Goal: Information Seeking & Learning: Learn about a topic

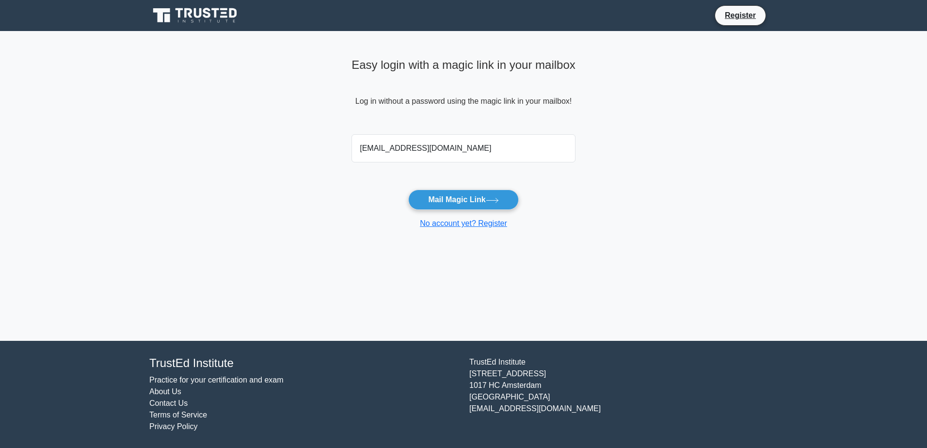
type input "[EMAIL_ADDRESS][DOMAIN_NAME]"
click at [408, 190] on button "Mail Magic Link" at bounding box center [463, 200] width 110 height 20
drag, startPoint x: 437, startPoint y: 148, endPoint x: 313, endPoint y: 148, distance: 124.6
click at [313, 148] on main "Easy login with a magic link in your mailbox Log in without a password using th…" at bounding box center [463, 186] width 927 height 310
type input "aljuhanim@maaden.com.sa"
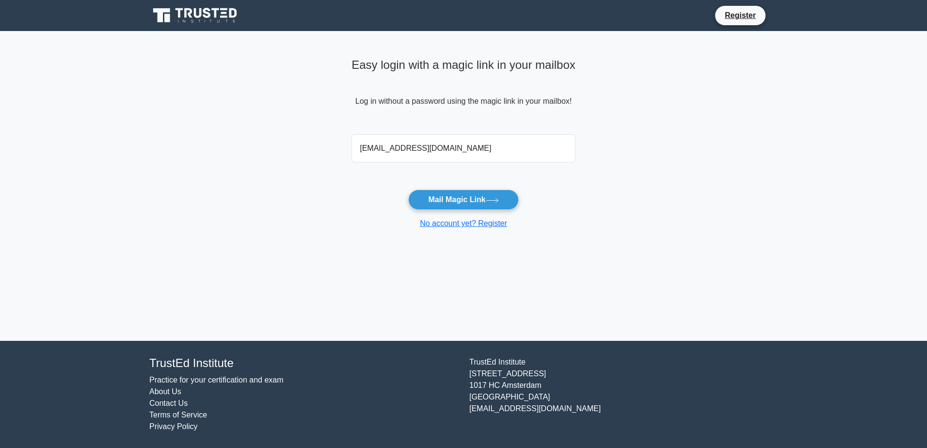
click at [408, 190] on button "Mail Magic Link" at bounding box center [463, 200] width 110 height 20
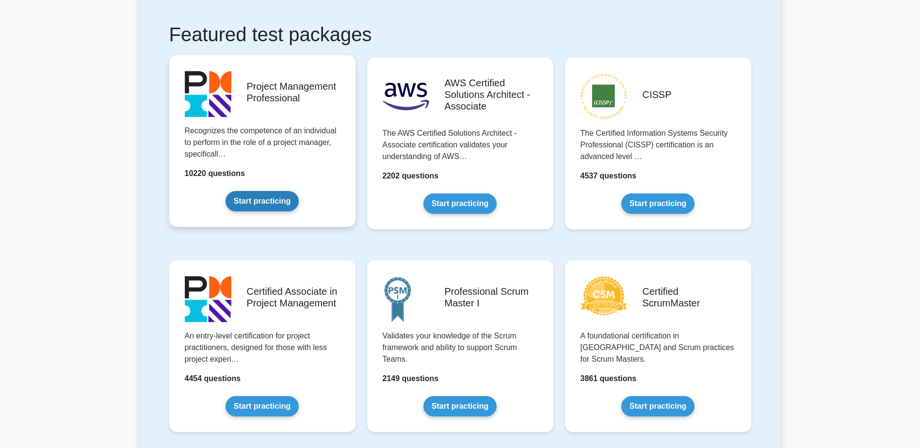
scroll to position [194, 0]
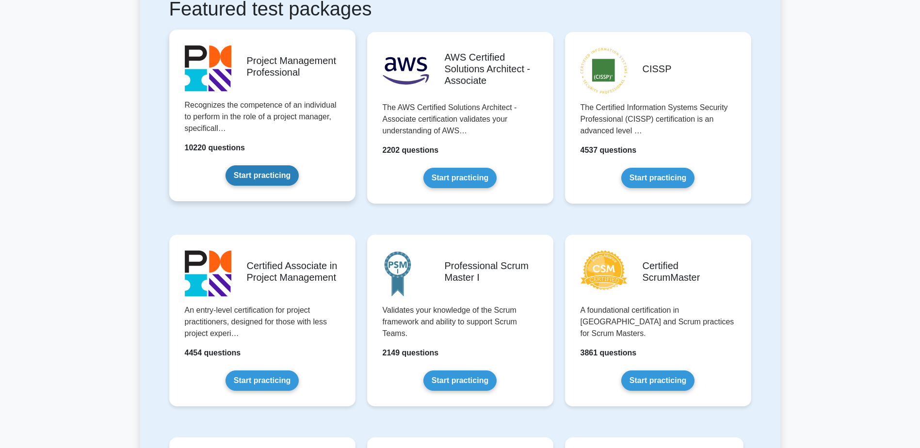
click at [271, 180] on link "Start practicing" at bounding box center [261, 175] width 73 height 20
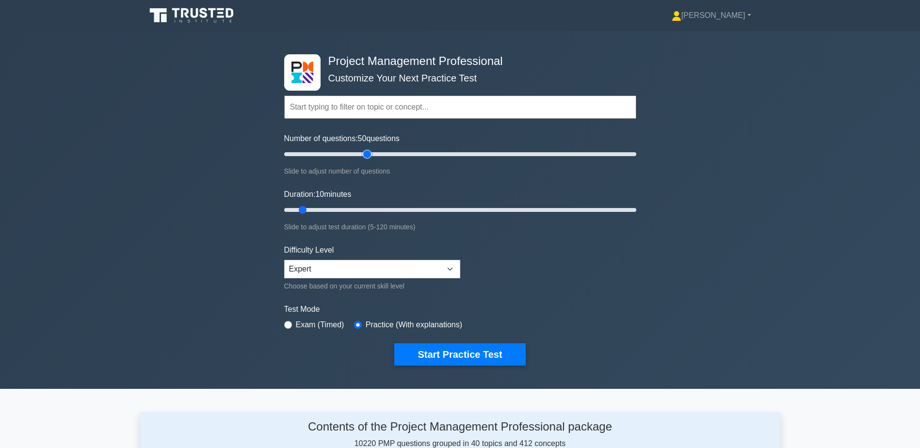
click at [363, 155] on input "Number of questions: 50 questions" at bounding box center [460, 154] width 352 height 12
drag, startPoint x: 364, startPoint y: 155, endPoint x: 333, endPoint y: 157, distance: 30.6
type input "30"
click at [333, 157] on input "Number of questions: 30 questions" at bounding box center [460, 154] width 352 height 12
drag, startPoint x: 303, startPoint y: 211, endPoint x: 361, endPoint y: 215, distance: 57.8
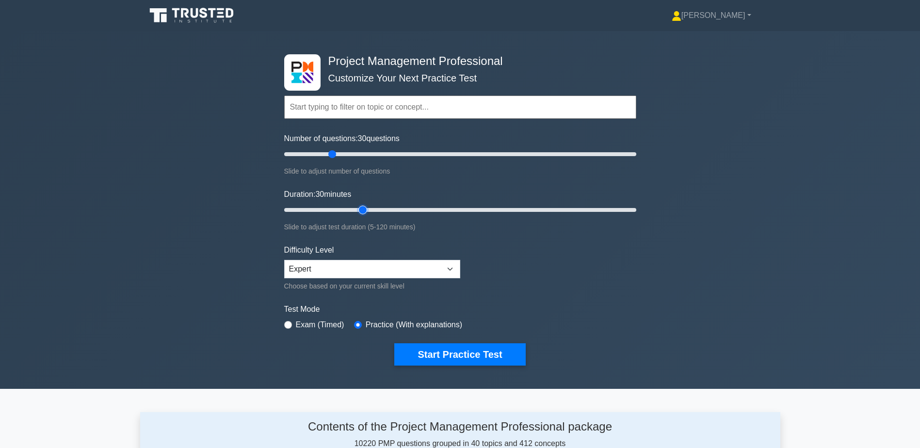
type input "30"
click at [361, 215] on input "Duration: 30 minutes" at bounding box center [460, 210] width 352 height 12
click at [362, 212] on input "Duration: 30 minutes" at bounding box center [460, 210] width 352 height 12
click at [462, 353] on button "Start Practice Test" at bounding box center [459, 354] width 131 height 22
click at [345, 105] on input "text" at bounding box center [460, 107] width 352 height 23
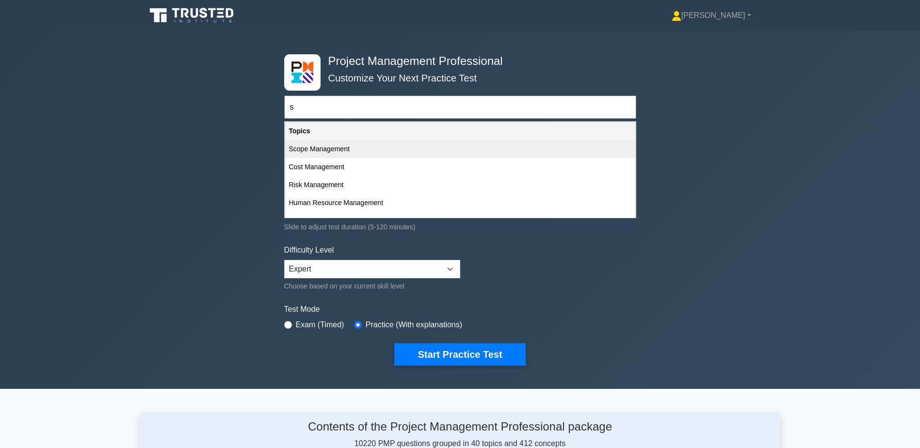
click at [338, 150] on div "Scope Management" at bounding box center [460, 149] width 350 height 18
type input "Scope Management"
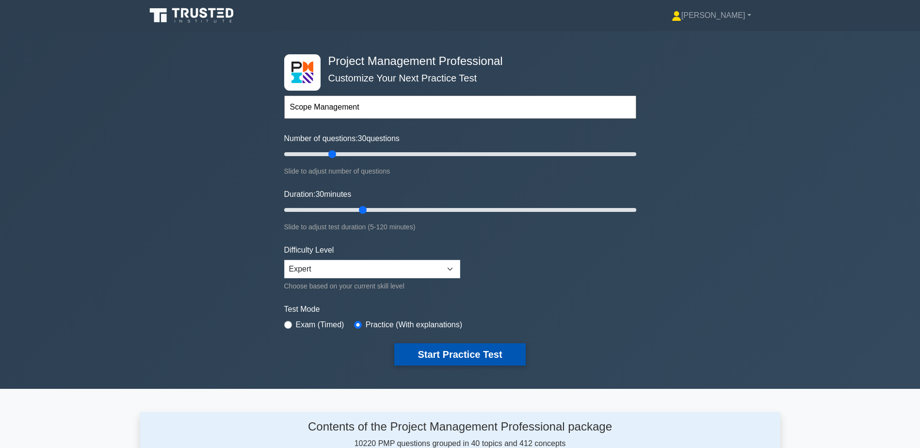
click at [472, 358] on button "Start Practice Test" at bounding box center [459, 354] width 131 height 22
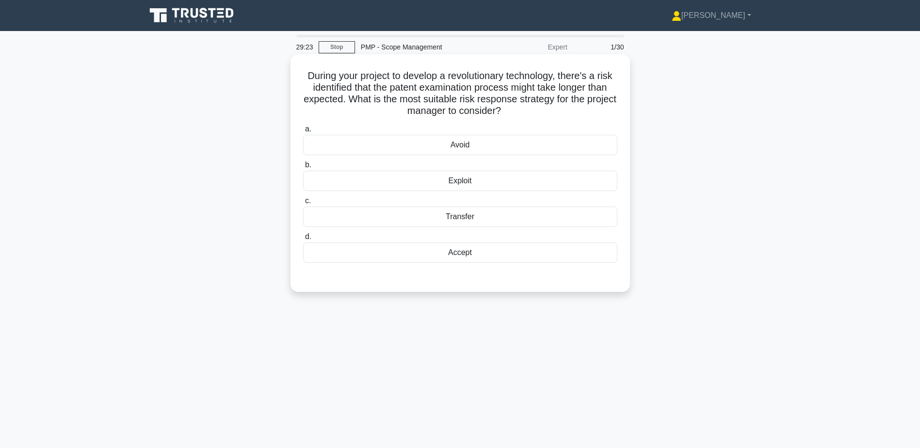
click at [473, 244] on div "Accept" at bounding box center [460, 252] width 314 height 20
click at [303, 240] on input "d. Accept" at bounding box center [303, 237] width 0 height 6
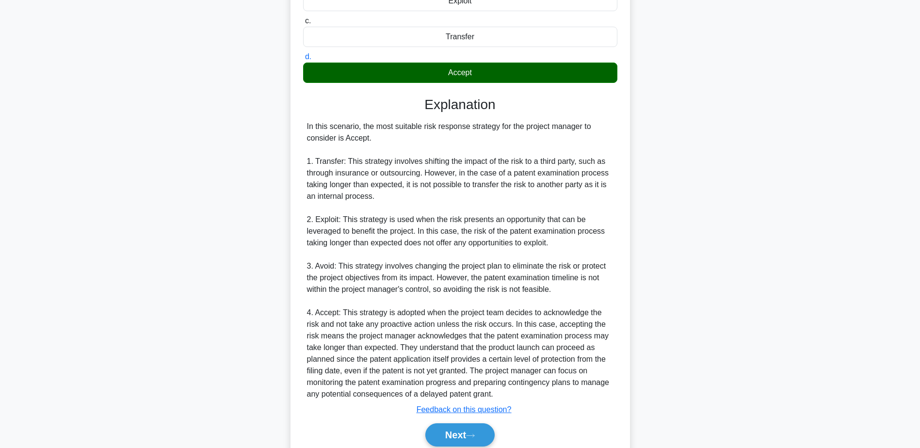
scroll to position [220, 0]
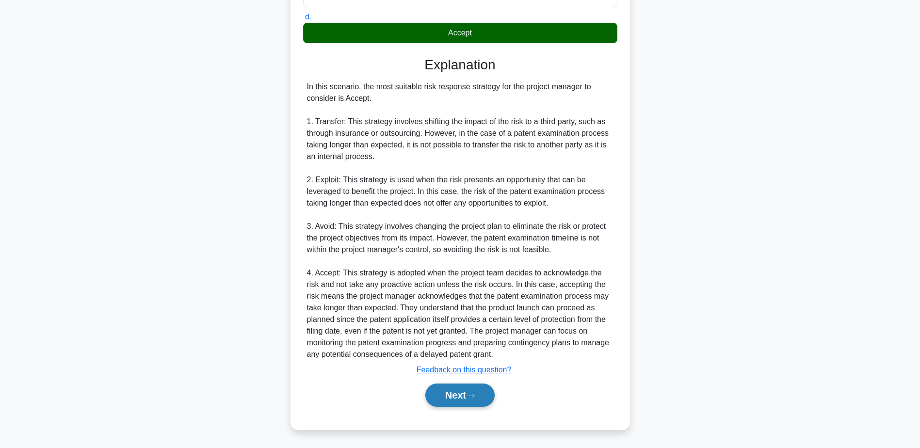
click at [475, 396] on icon at bounding box center [470, 395] width 9 height 5
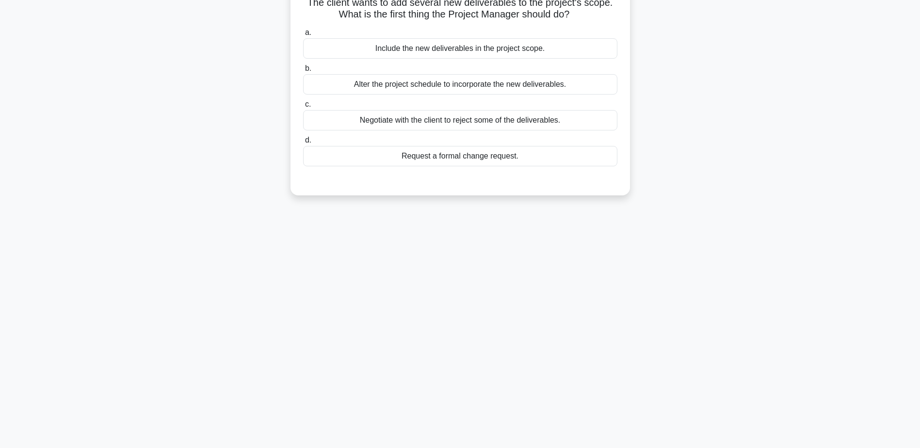
scroll to position [0, 0]
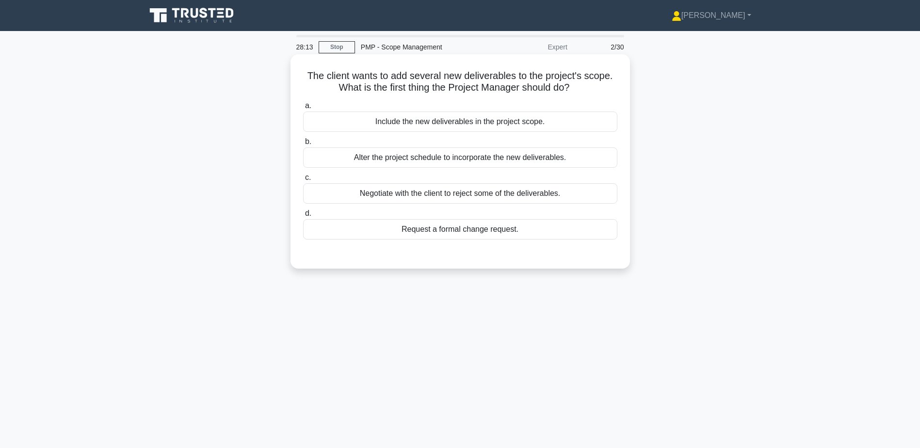
click at [449, 235] on div "Request a formal change request." at bounding box center [460, 229] width 314 height 20
click at [303, 217] on input "d. Request a formal change request." at bounding box center [303, 213] width 0 height 6
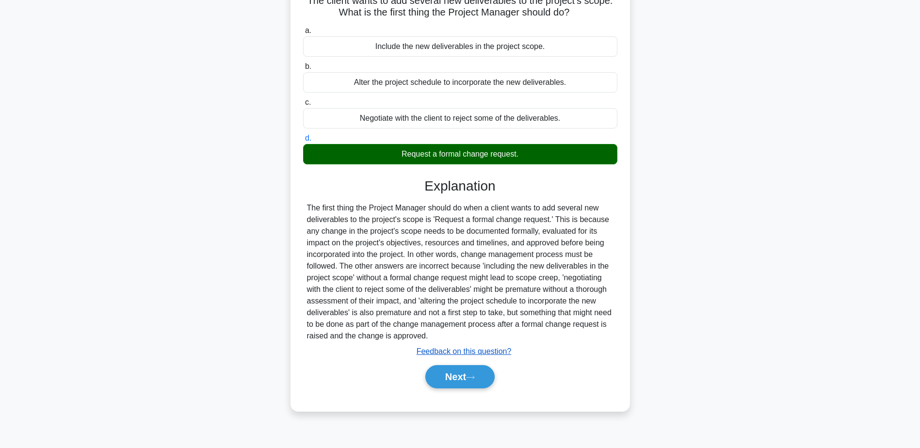
scroll to position [76, 0]
click at [471, 380] on icon at bounding box center [470, 376] width 9 height 5
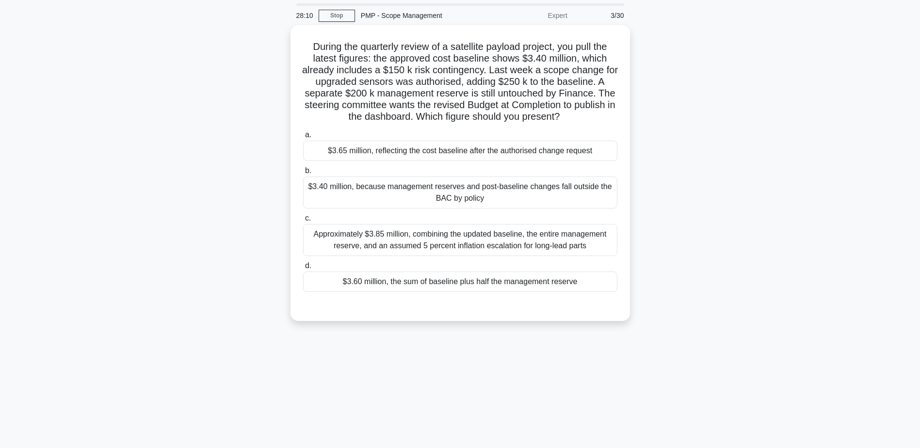
scroll to position [0, 0]
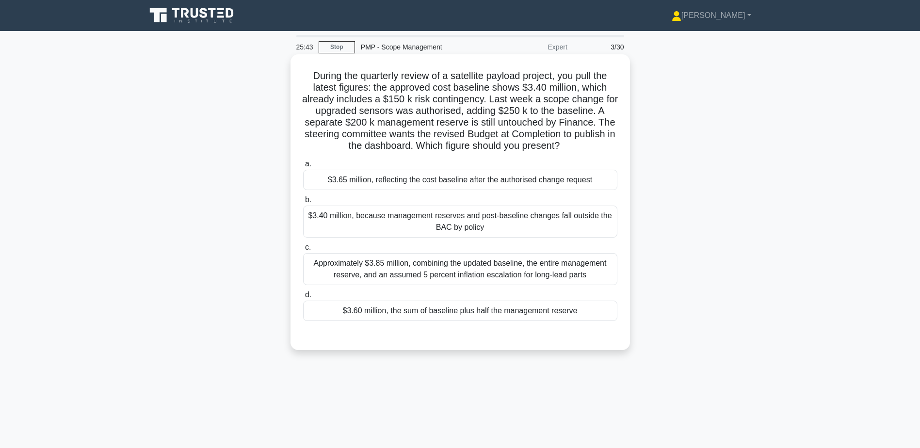
click at [415, 183] on div "$3.65 million, reflecting the cost baseline after the authorised change request" at bounding box center [460, 180] width 314 height 20
click at [303, 167] on input "a. $3.65 million, reflecting the cost baseline after the authorised change requ…" at bounding box center [303, 164] width 0 height 6
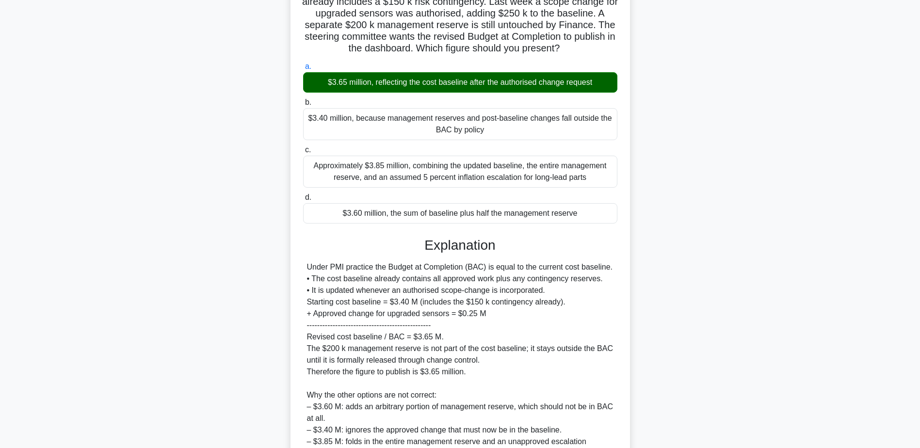
scroll to position [197, 0]
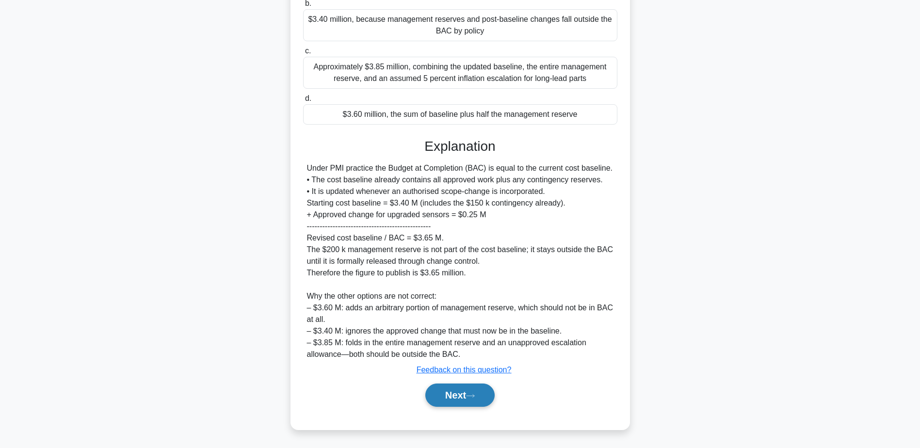
click at [467, 399] on button "Next" at bounding box center [459, 395] width 69 height 23
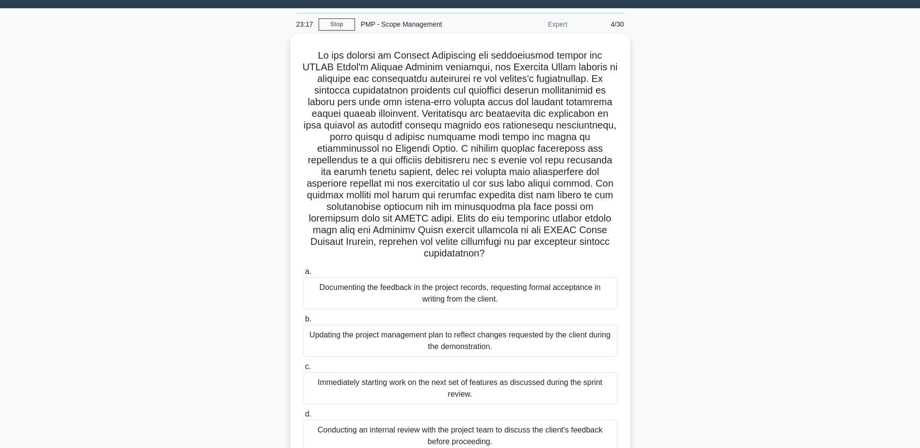
scroll to position [0, 0]
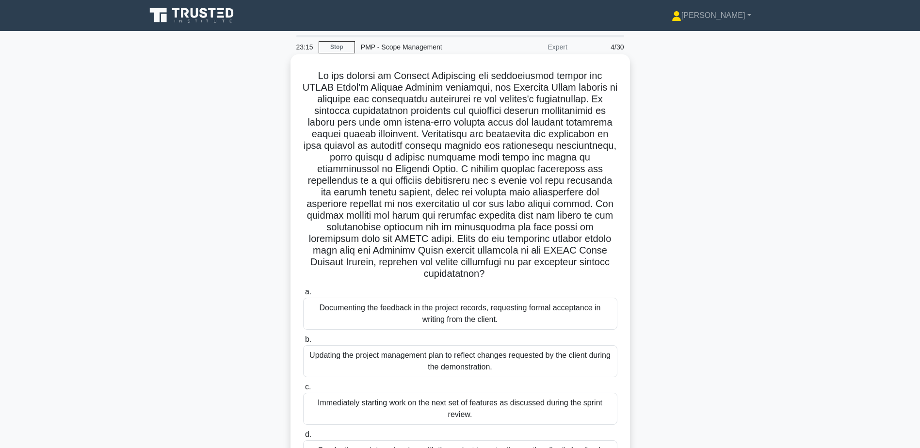
click at [417, 315] on div "Documenting the feedback in the project records, requesting formal acceptance i…" at bounding box center [460, 314] width 314 height 32
click at [303, 295] on input "a. Documenting the feedback in the project records, requesting formal acceptanc…" at bounding box center [303, 292] width 0 height 6
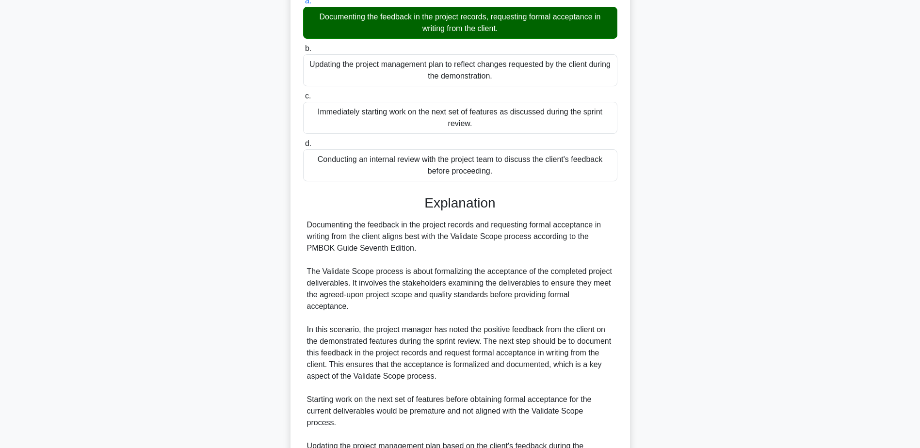
scroll to position [453, 0]
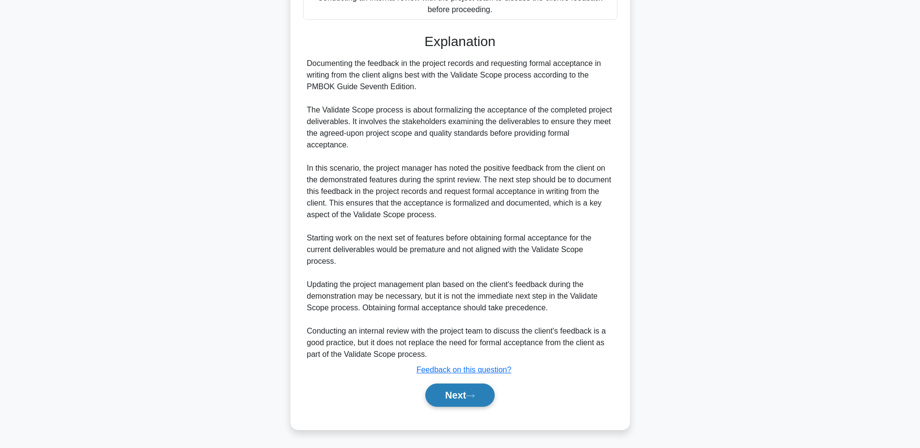
click at [454, 401] on button "Next" at bounding box center [459, 395] width 69 height 23
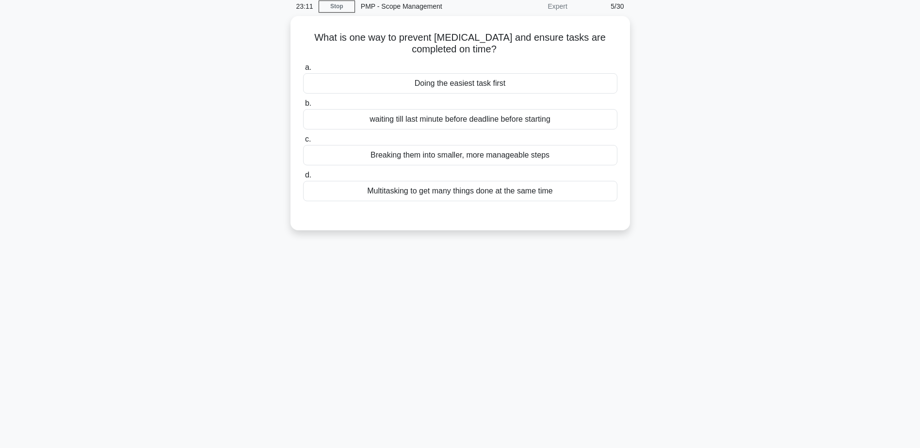
scroll to position [0, 0]
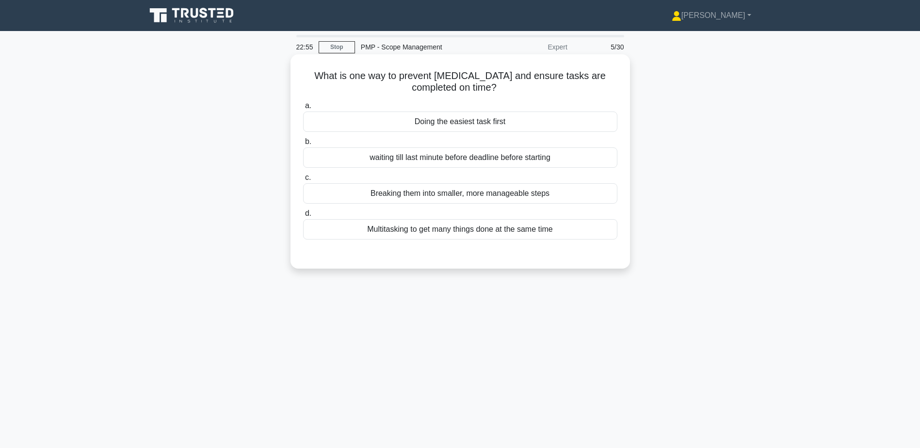
click at [521, 204] on div "Breaking them into smaller, more manageable steps" at bounding box center [460, 193] width 314 height 20
click at [303, 181] on input "c. Breaking them into smaller, more manageable steps" at bounding box center [303, 178] width 0 height 6
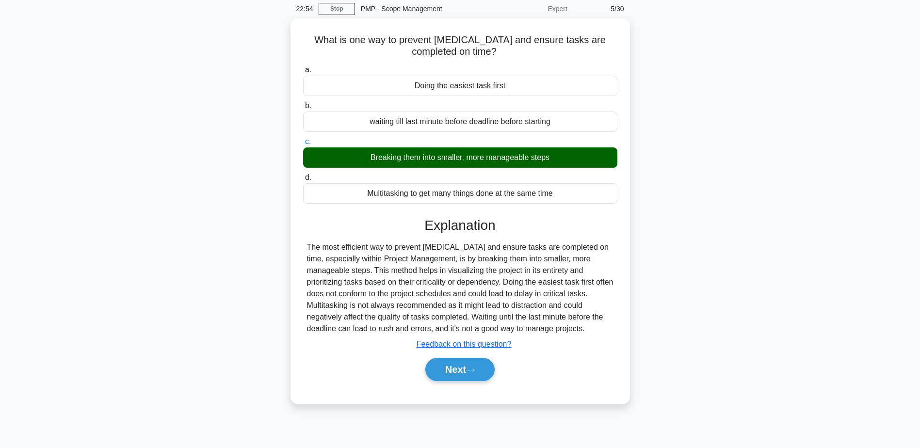
scroll to position [76, 0]
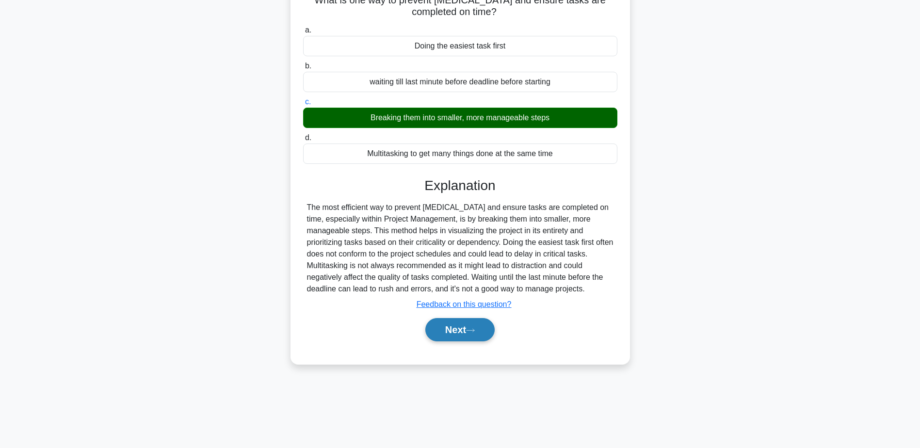
click at [470, 324] on button "Next" at bounding box center [459, 329] width 69 height 23
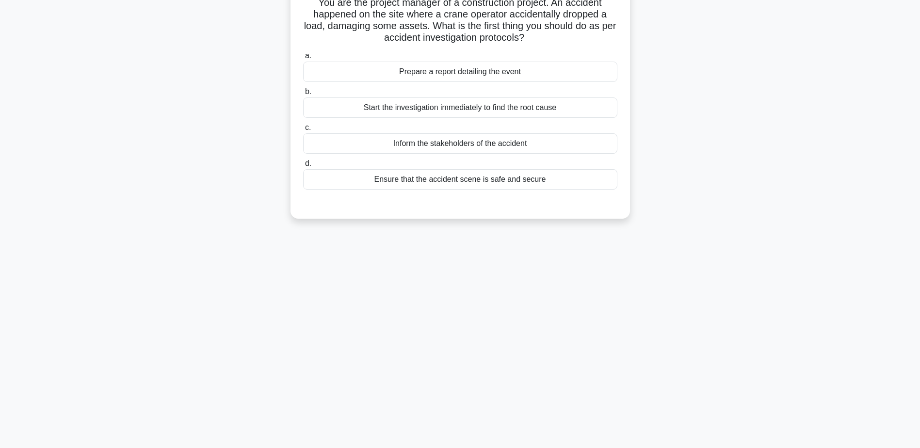
scroll to position [0, 0]
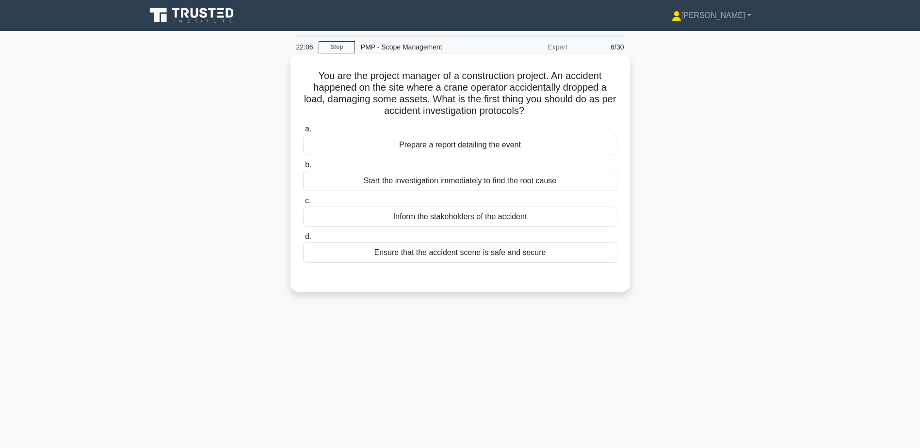
click at [486, 251] on div "Ensure that the accident scene is safe and secure" at bounding box center [460, 252] width 314 height 20
click at [303, 240] on input "d. Ensure that the accident scene is safe and secure" at bounding box center [303, 237] width 0 height 6
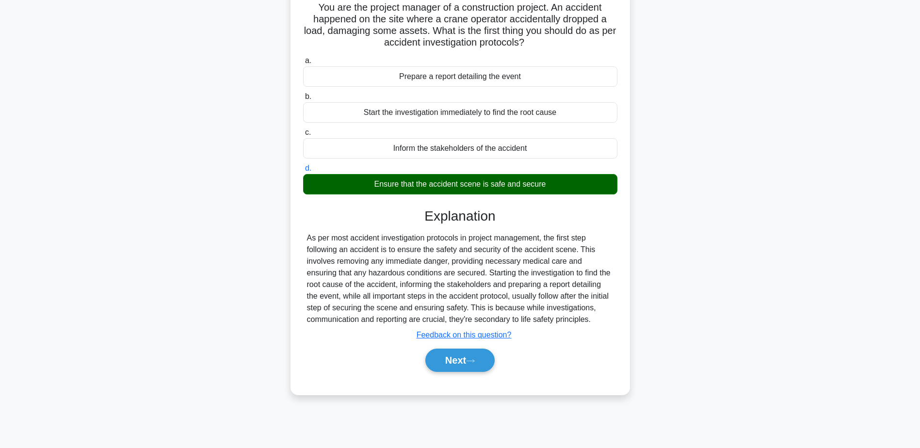
scroll to position [76, 0]
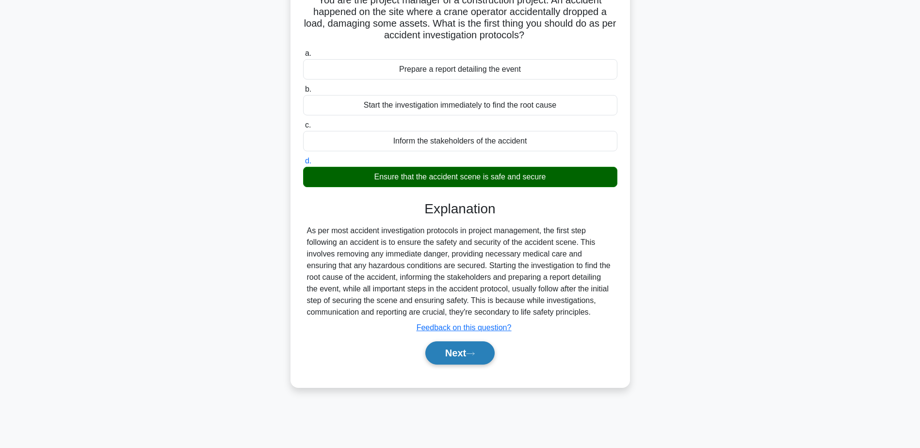
click at [485, 357] on button "Next" at bounding box center [459, 352] width 69 height 23
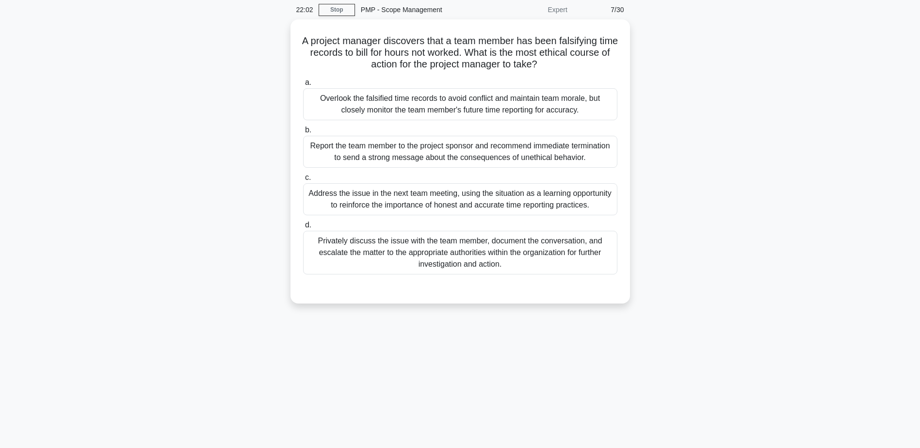
scroll to position [0, 0]
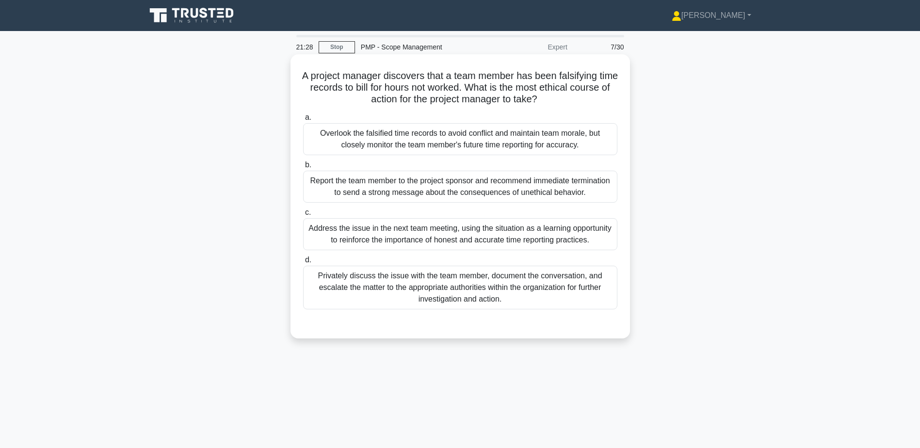
click at [492, 297] on div "Privately discuss the issue with the team member, document the conversation, an…" at bounding box center [460, 288] width 314 height 44
click at [303, 263] on input "d. Privately discuss the issue with the team member, document the conversation,…" at bounding box center [303, 260] width 0 height 6
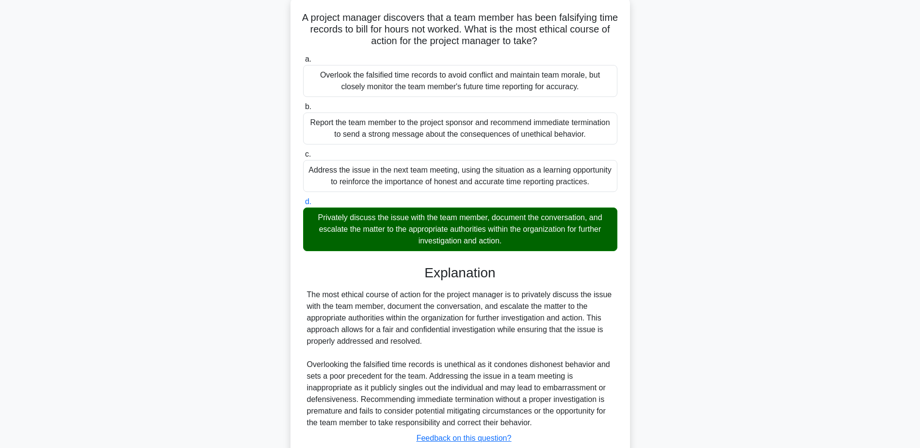
scroll to position [127, 0]
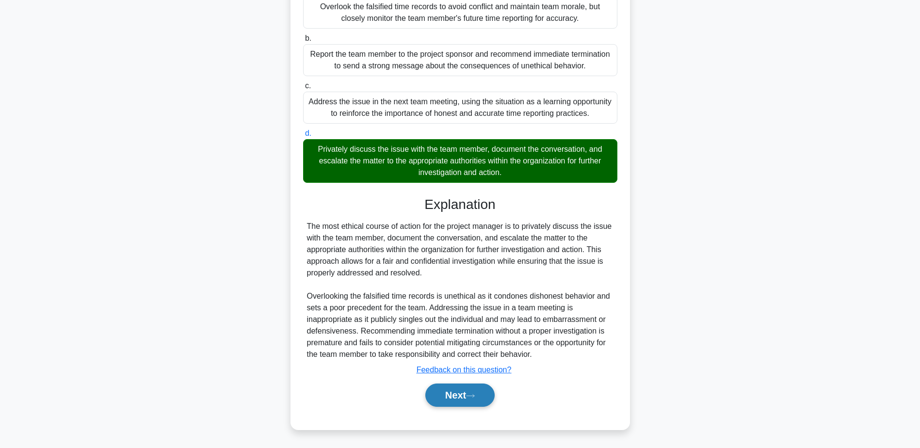
click at [482, 403] on button "Next" at bounding box center [459, 395] width 69 height 23
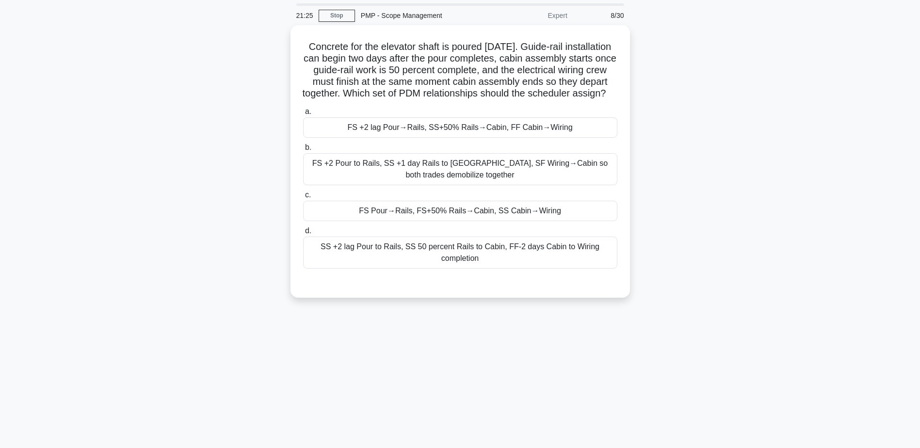
scroll to position [0, 0]
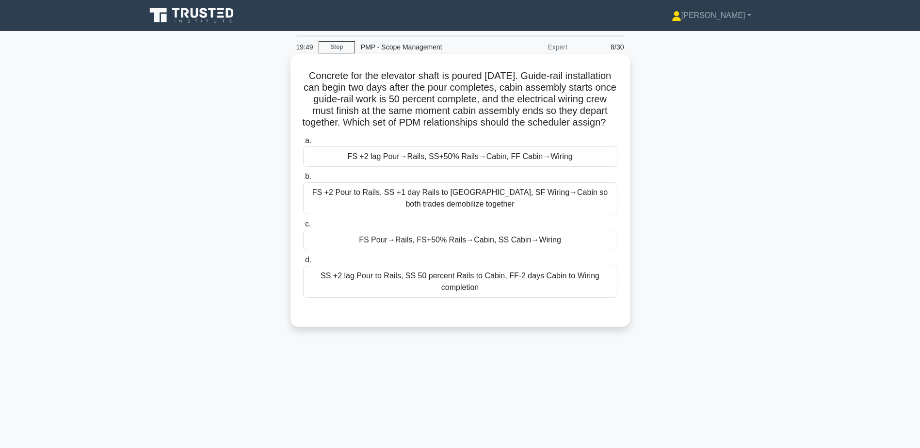
click at [496, 211] on div "FS +2 Pour to Rails, SS +1 day Rails to [GEOGRAPHIC_DATA], SF Wiring→Cabin so b…" at bounding box center [460, 198] width 314 height 32
click at [303, 180] on input "b. FS +2 Pour to Rails, SS +1 day Rails to [GEOGRAPHIC_DATA], SF Wiring→Cabin s…" at bounding box center [303, 177] width 0 height 6
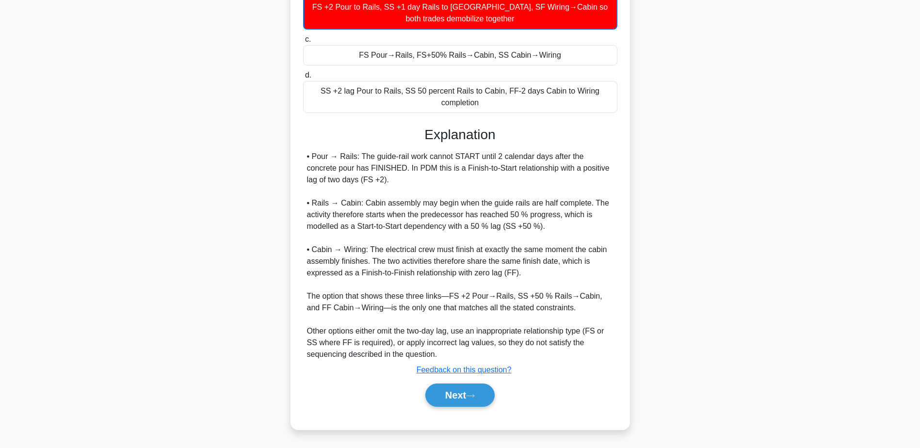
scroll to position [198, 0]
click at [460, 395] on button "Next" at bounding box center [459, 395] width 69 height 23
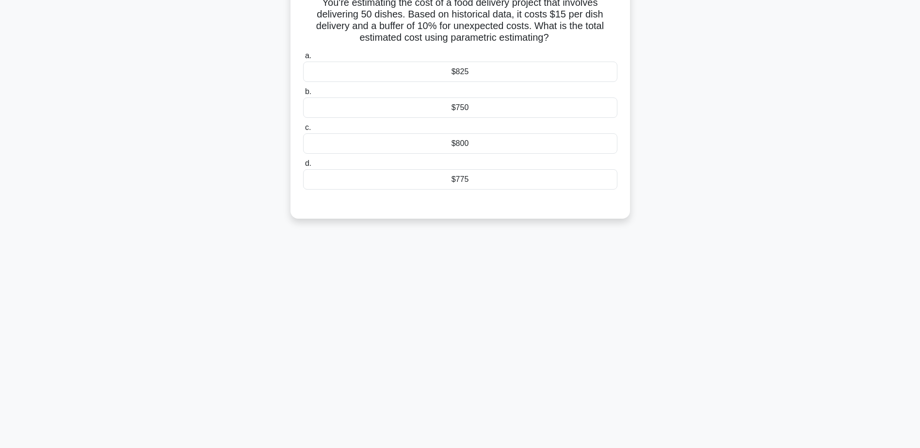
scroll to position [0, 0]
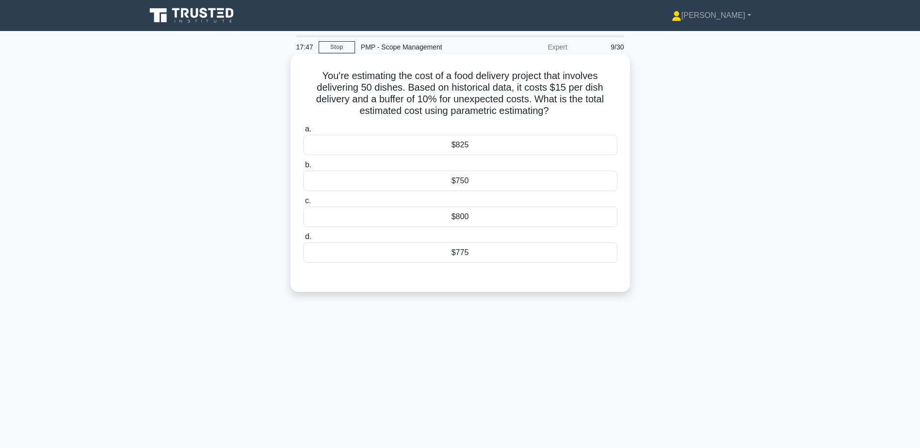
click at [506, 150] on div "$825" at bounding box center [460, 145] width 314 height 20
click at [303, 132] on input "a. $825" at bounding box center [303, 129] width 0 height 6
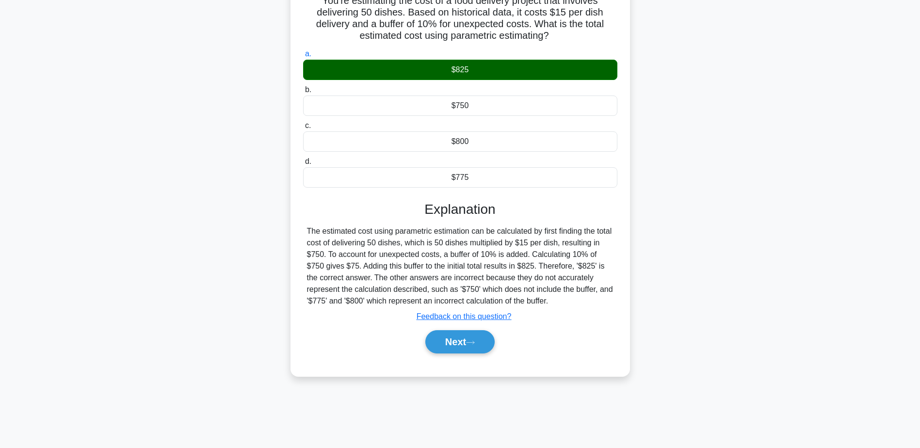
scroll to position [76, 0]
click at [469, 344] on button "Next" at bounding box center [459, 341] width 69 height 23
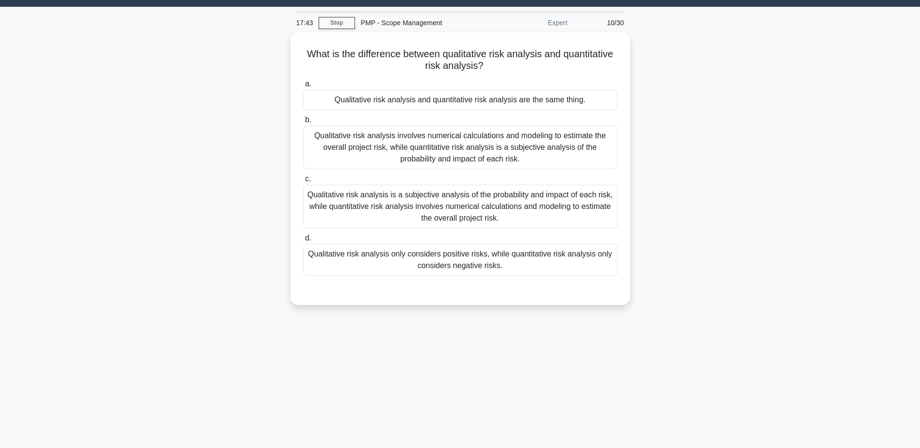
scroll to position [0, 0]
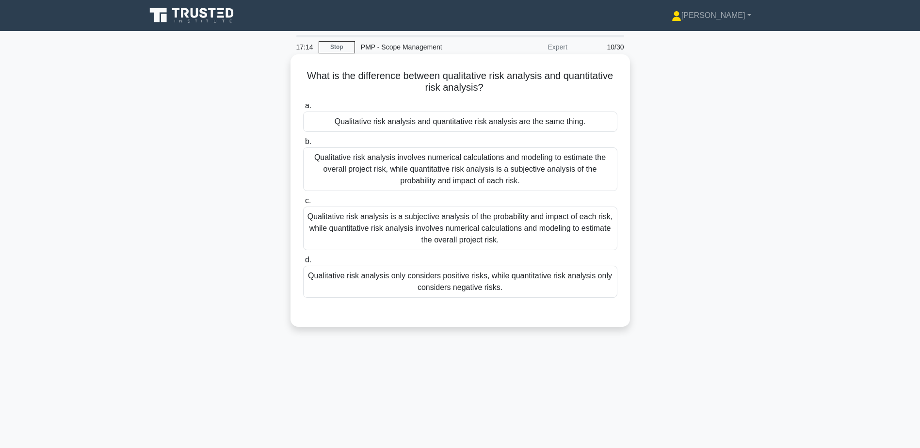
click at [469, 233] on div "Qualitative risk analysis is a subjective analysis of the probability and impac…" at bounding box center [460, 229] width 314 height 44
click at [303, 204] on input "c. Qualitative risk analysis is a subjective analysis of the probability and im…" at bounding box center [303, 201] width 0 height 6
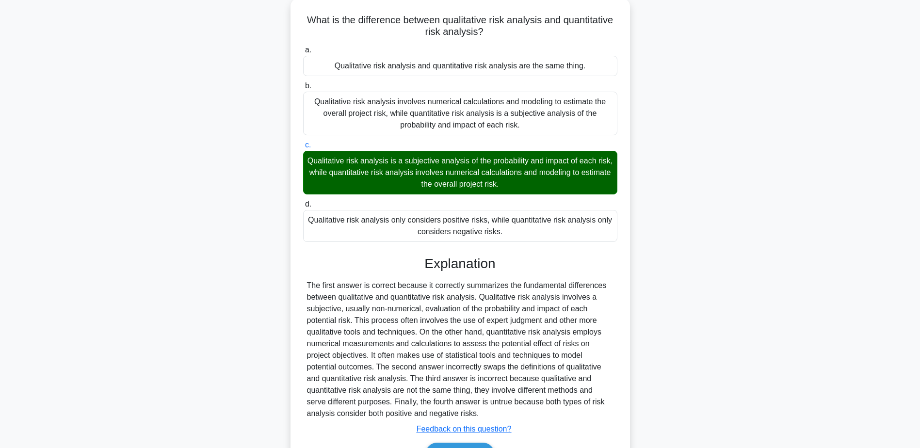
scroll to position [115, 0]
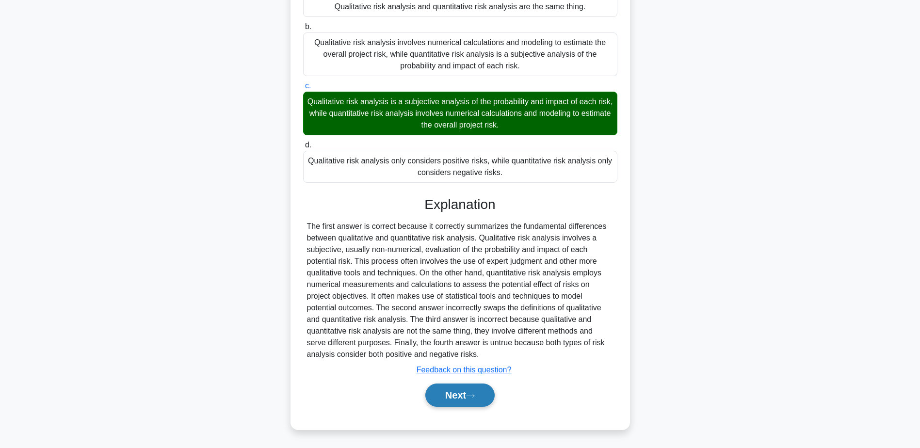
click at [478, 391] on button "Next" at bounding box center [459, 395] width 69 height 23
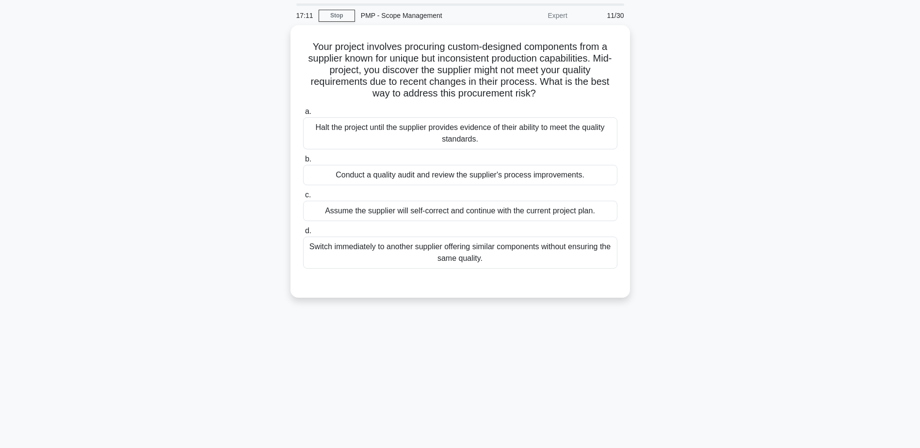
scroll to position [0, 0]
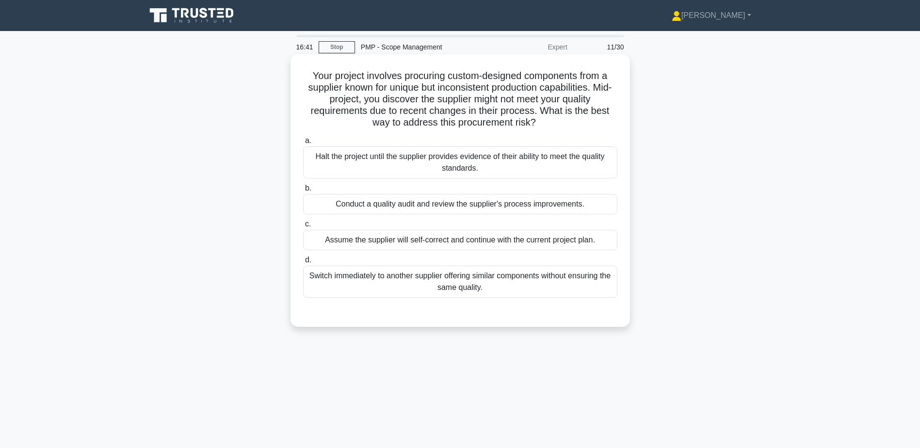
click at [407, 209] on div "Conduct a quality audit and review the supplier's process improvements." at bounding box center [460, 204] width 314 height 20
click at [303, 192] on input "b. Conduct a quality audit and review the supplier's process improvements." at bounding box center [303, 188] width 0 height 6
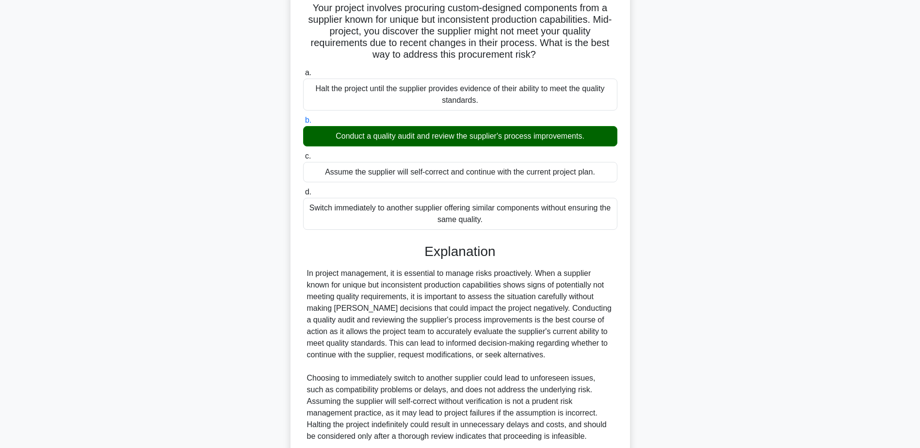
scroll to position [150, 0]
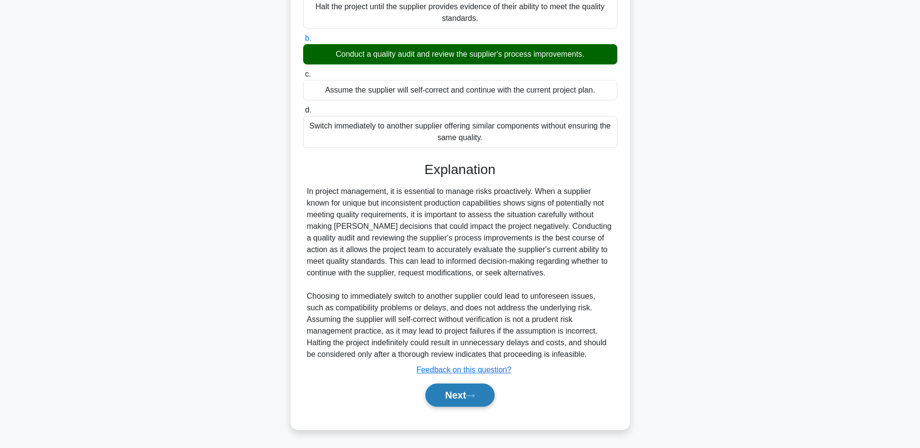
click at [467, 403] on button "Next" at bounding box center [459, 395] width 69 height 23
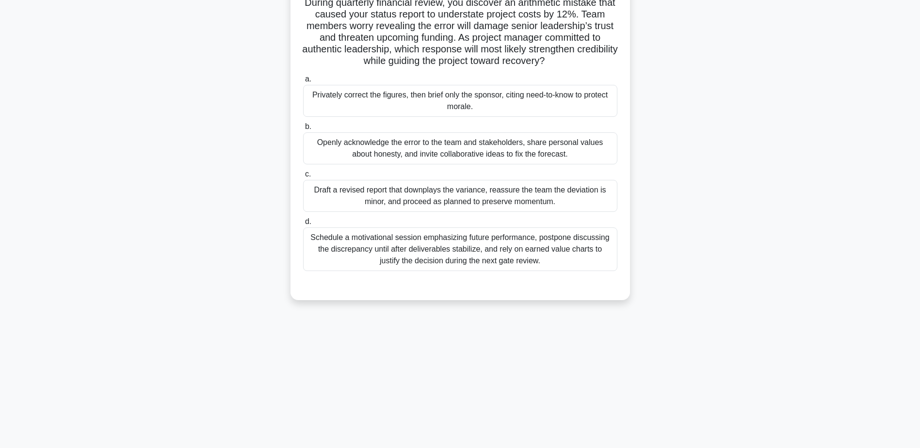
scroll to position [0, 0]
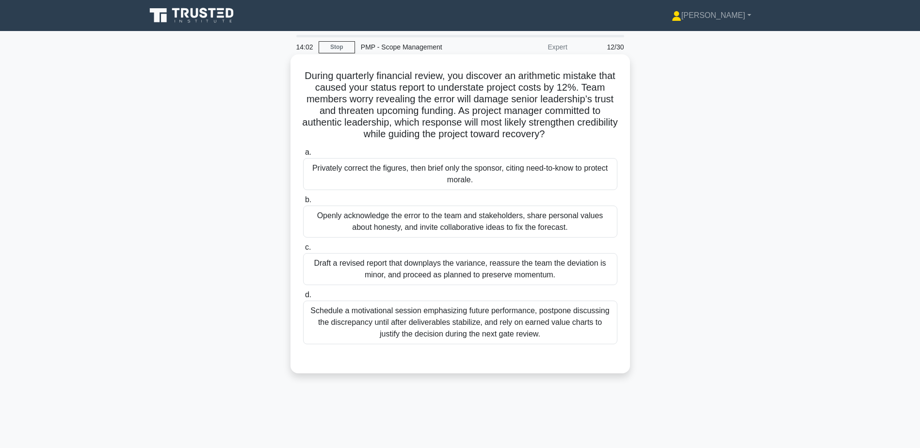
click at [381, 225] on div "Openly acknowledge the error to the team and stakeholders, share personal value…" at bounding box center [460, 222] width 314 height 32
click at [303, 203] on input "b. Openly acknowledge the error to the team and stakeholders, share personal va…" at bounding box center [303, 200] width 0 height 6
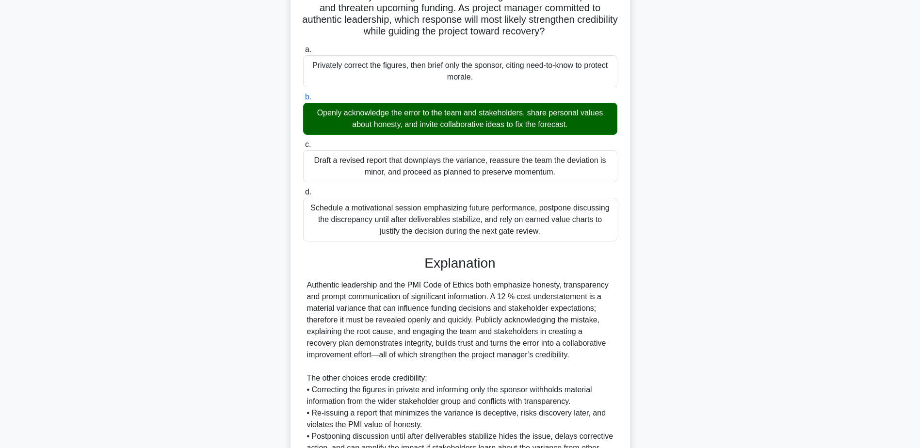
scroll to position [209, 0]
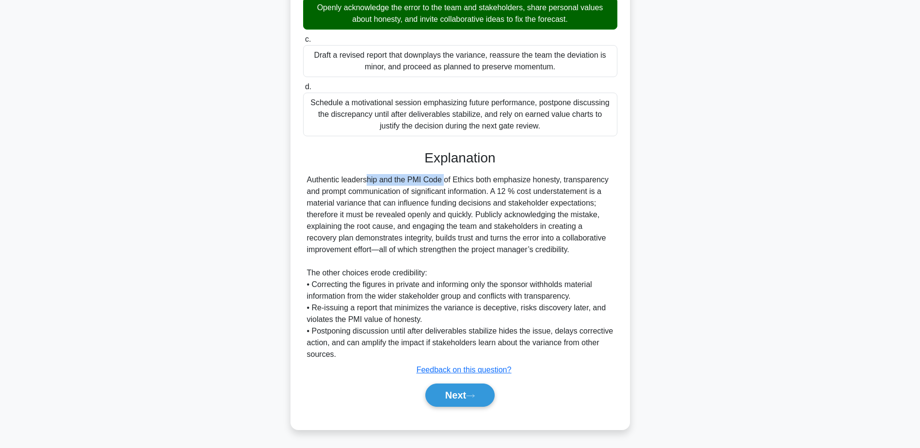
drag, startPoint x: 307, startPoint y: 181, endPoint x: 381, endPoint y: 181, distance: 73.7
click at [381, 181] on div "Authentic leadership and the PMI Code of Ethics both emphasize honesty, transpa…" at bounding box center [460, 267] width 306 height 186
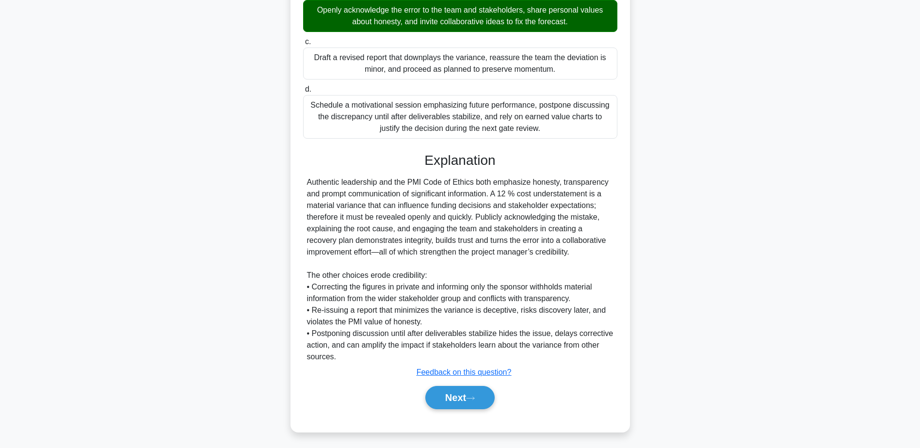
click at [192, 281] on div "During quarterly financial review, you discover an arithmetic mistake that caus…" at bounding box center [460, 146] width 640 height 595
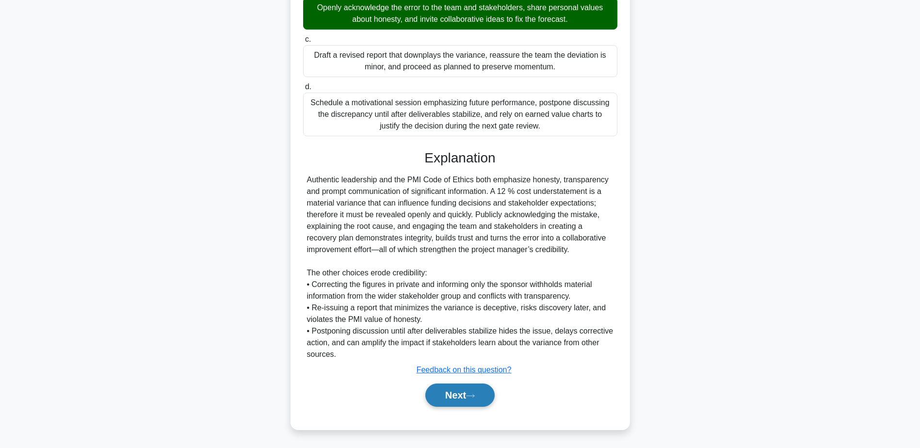
click at [474, 396] on icon at bounding box center [470, 395] width 8 height 3
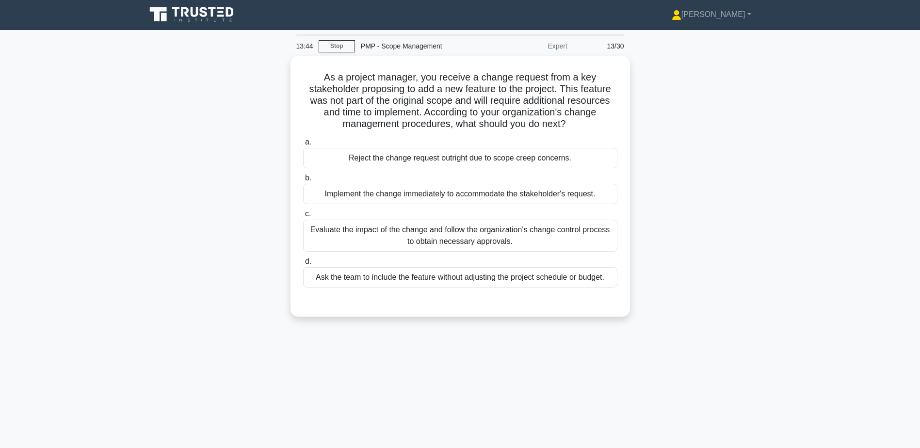
scroll to position [0, 0]
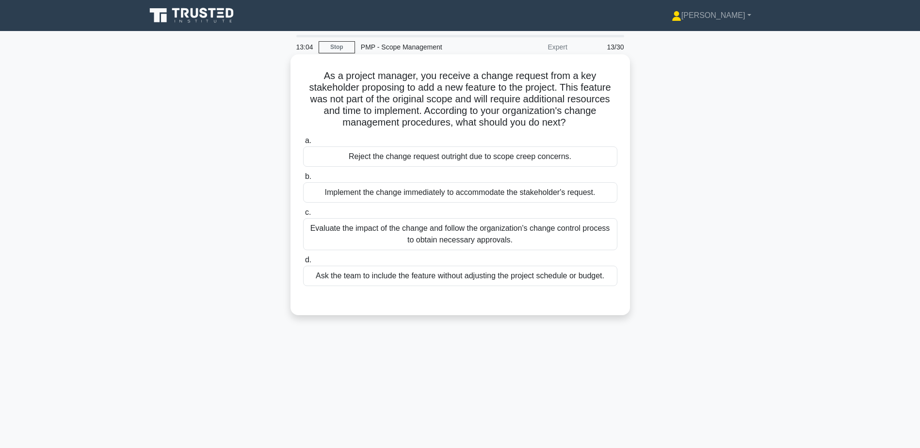
click at [418, 243] on div "Evaluate the impact of the change and follow the organization's change control …" at bounding box center [460, 234] width 314 height 32
click at [303, 216] on input "c. Evaluate the impact of the change and follow the organization's change contr…" at bounding box center [303, 212] width 0 height 6
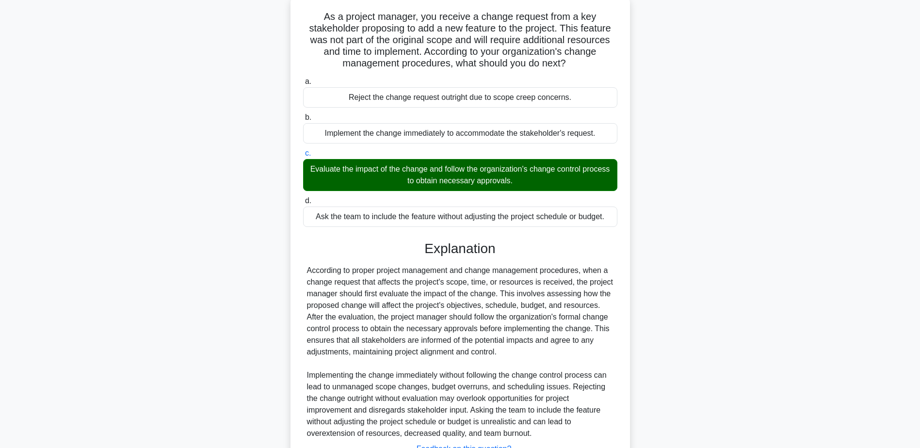
scroll to position [139, 0]
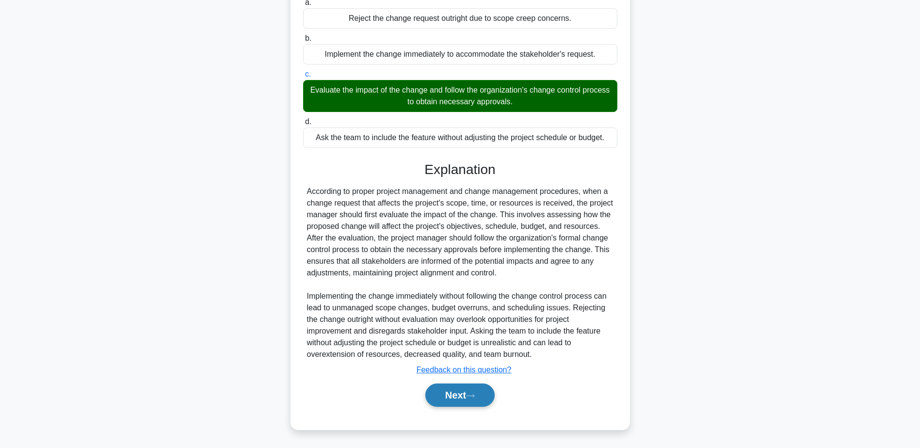
click at [461, 393] on button "Next" at bounding box center [459, 395] width 69 height 23
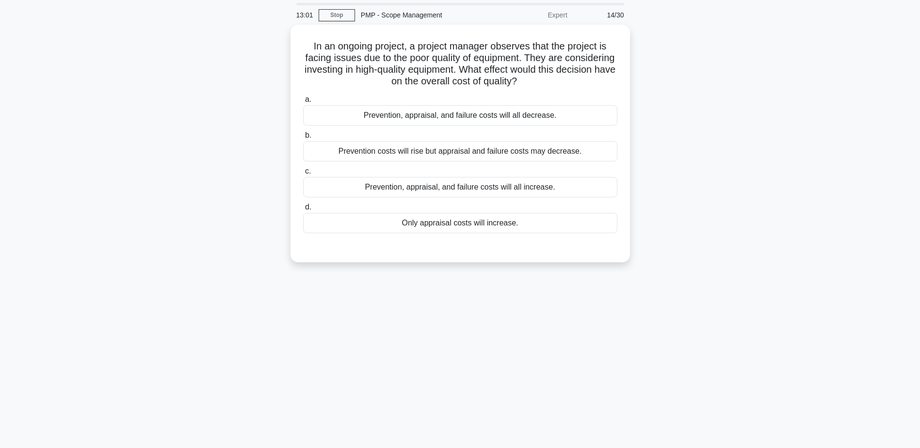
scroll to position [0, 0]
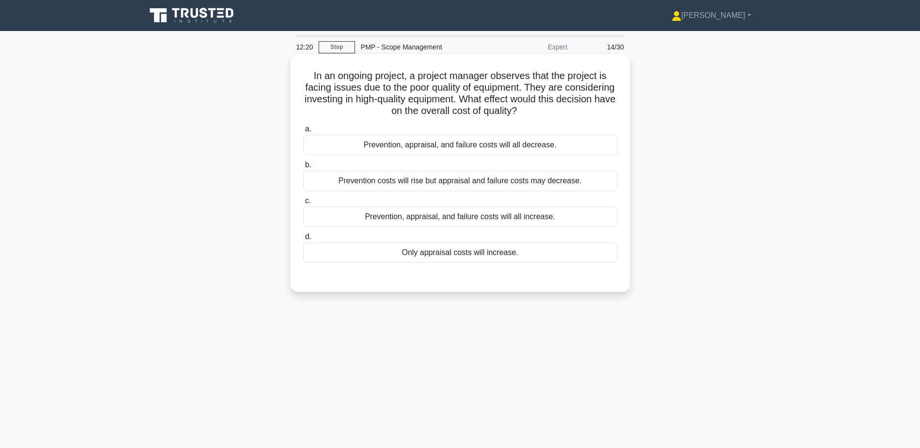
click at [418, 182] on div "Prevention costs will rise but appraisal and failure costs may decrease." at bounding box center [460, 181] width 314 height 20
click at [303, 168] on input "b. Prevention costs will rise but appraisal and failure costs may decrease." at bounding box center [303, 165] width 0 height 6
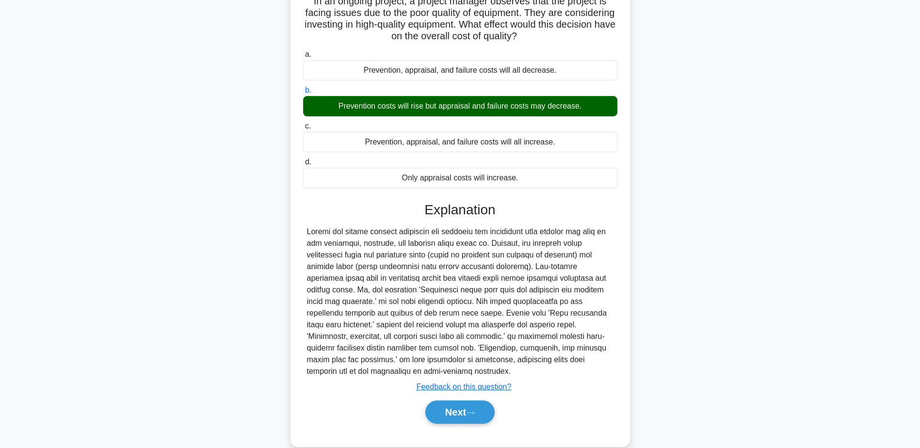
scroll to position [80, 0]
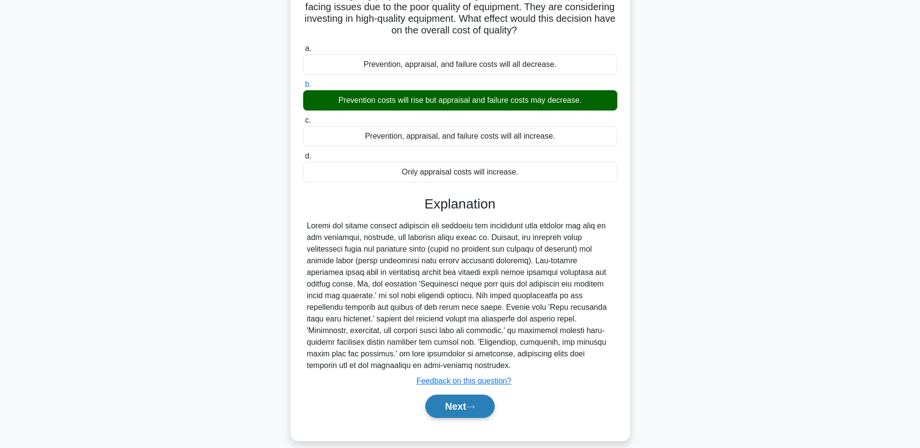
click at [452, 395] on button "Next" at bounding box center [459, 406] width 69 height 23
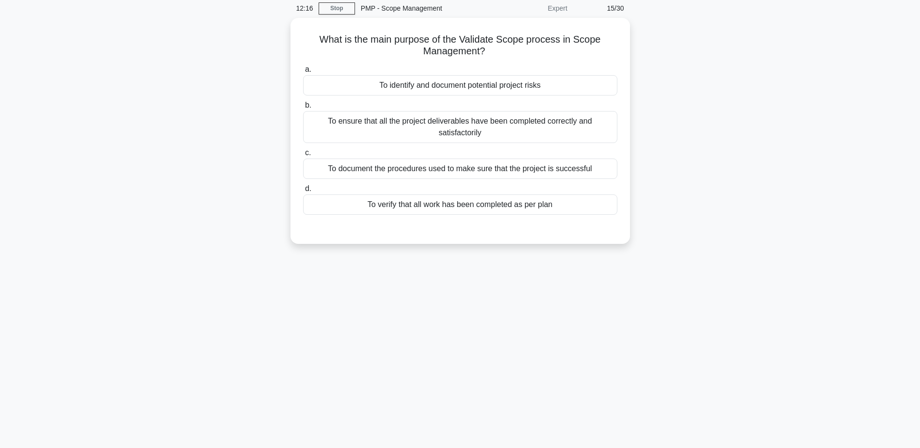
scroll to position [0, 0]
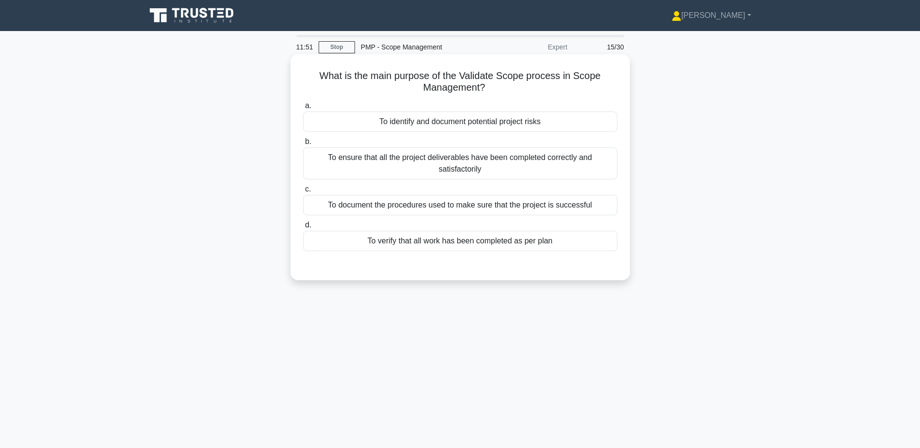
click at [373, 158] on div "To ensure that all the project deliverables have been completed correctly and s…" at bounding box center [460, 163] width 314 height 32
click at [303, 145] on input "b. To ensure that all the project deliverables have been completed correctly an…" at bounding box center [303, 142] width 0 height 6
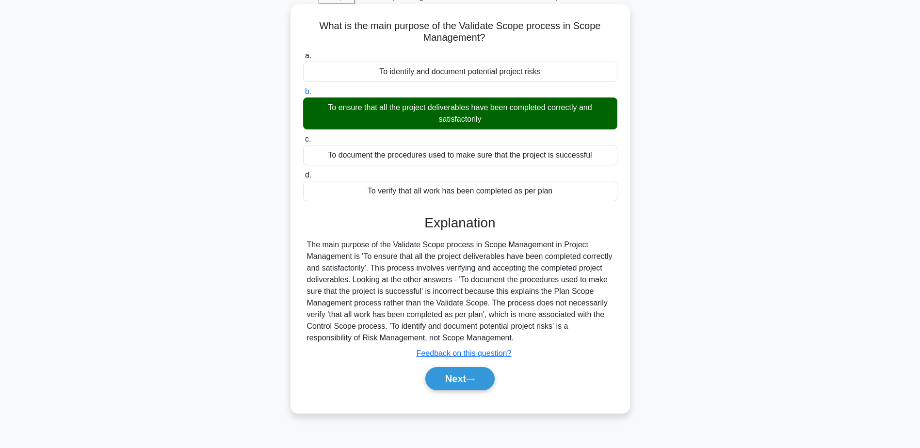
scroll to position [76, 0]
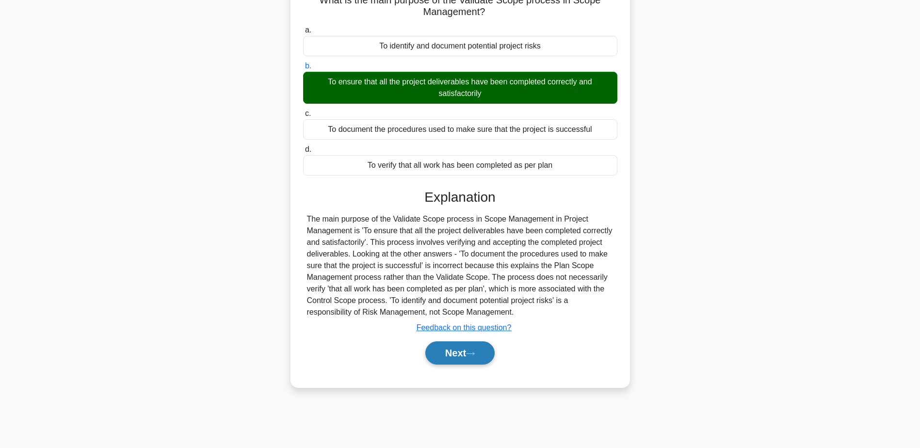
click at [470, 355] on icon at bounding box center [470, 353] width 9 height 5
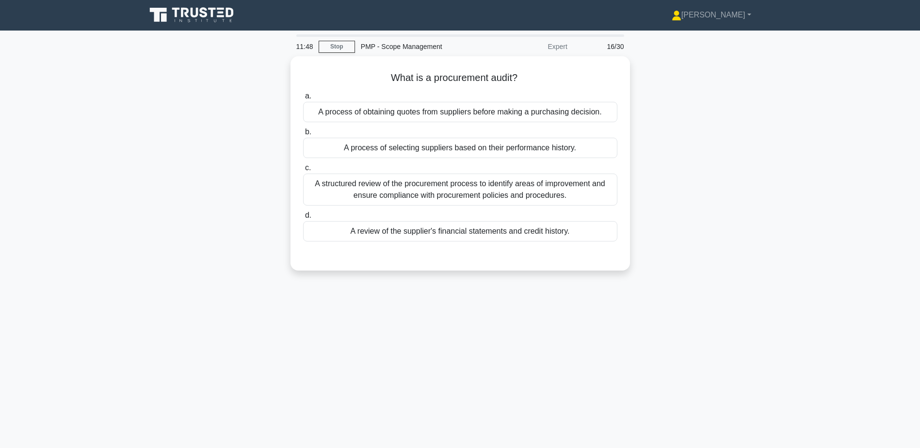
scroll to position [0, 0]
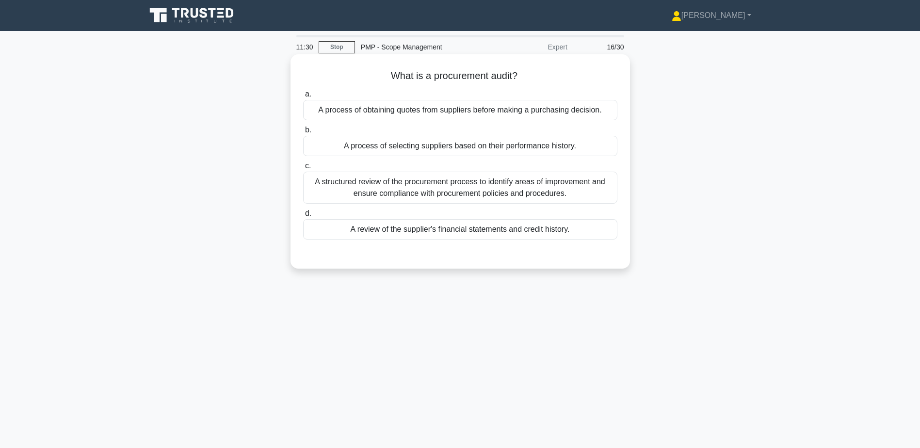
click at [454, 186] on div "A structured review of the procurement process to identify areas of improvement…" at bounding box center [460, 188] width 314 height 32
click at [303, 169] on input "c. A structured review of the procurement process to identify areas of improvem…" at bounding box center [303, 166] width 0 height 6
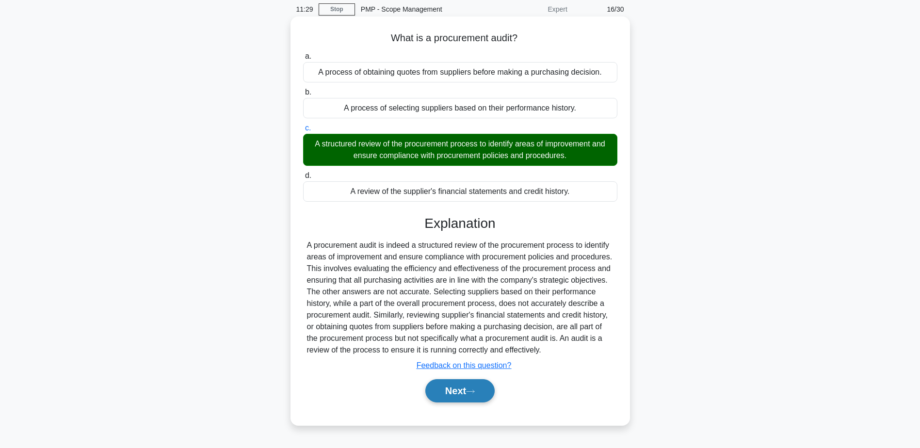
scroll to position [76, 0]
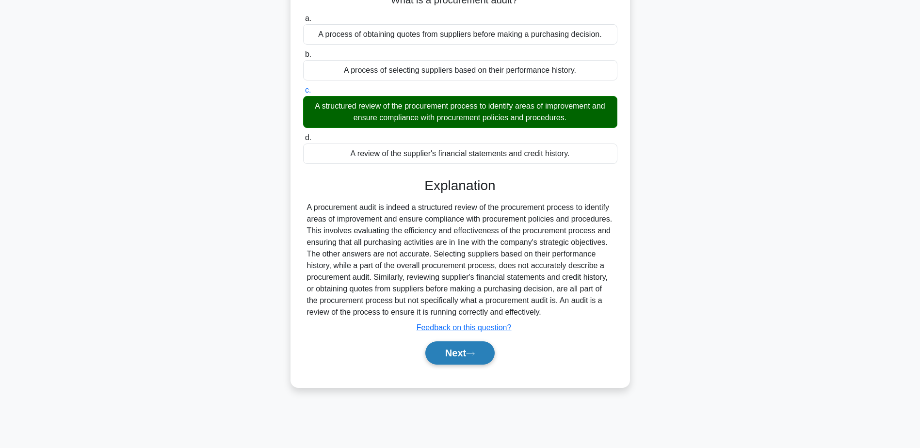
click at [452, 349] on button "Next" at bounding box center [459, 352] width 69 height 23
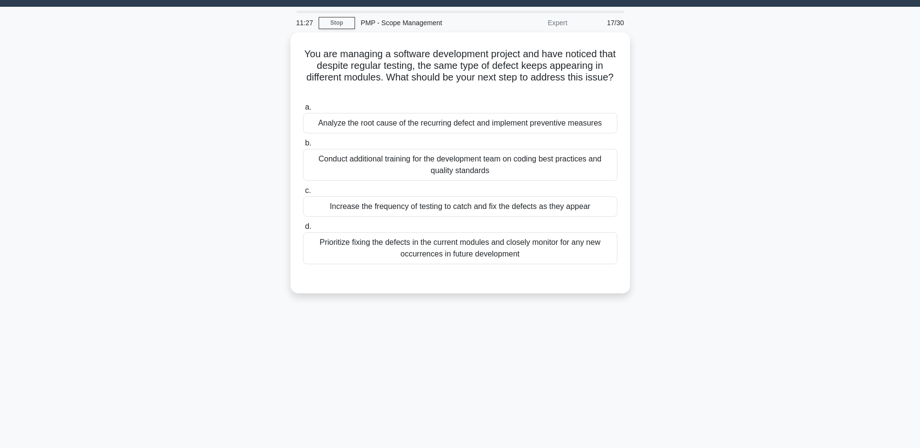
scroll to position [0, 0]
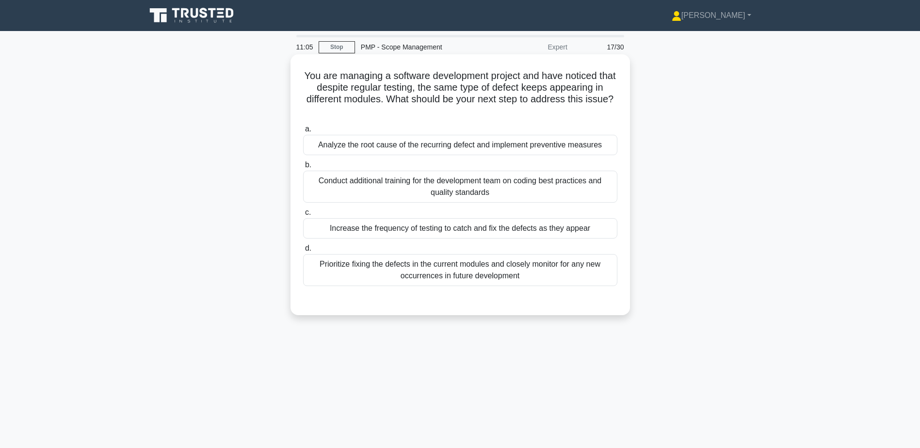
click at [465, 157] on div "a. Analyze the root cause of the recurring defect and implement preventive meas…" at bounding box center [460, 204] width 326 height 167
click at [465, 145] on div "Analyze the root cause of the recurring defect and implement preventive measures" at bounding box center [460, 145] width 314 height 20
click at [303, 132] on input "a. Analyze the root cause of the recurring defect and implement preventive meas…" at bounding box center [303, 129] width 0 height 6
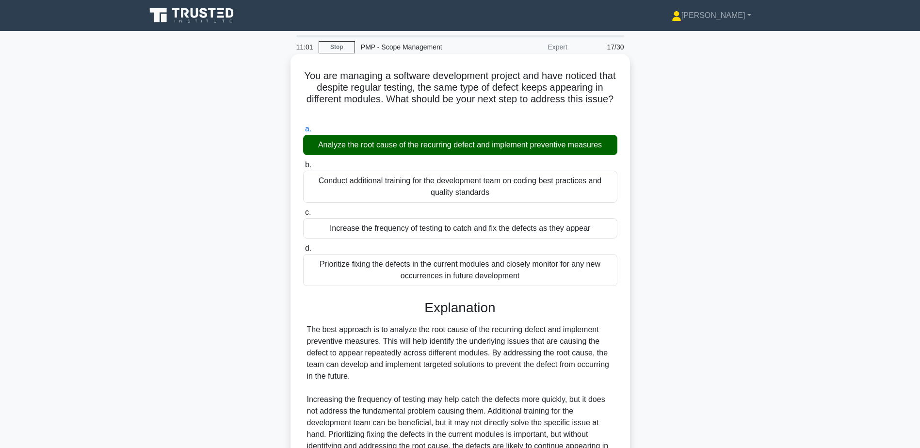
scroll to position [104, 0]
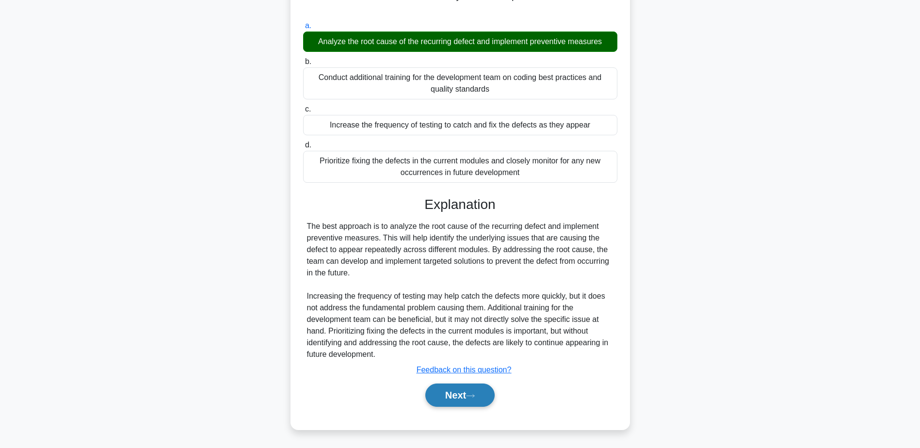
click at [458, 397] on button "Next" at bounding box center [459, 395] width 69 height 23
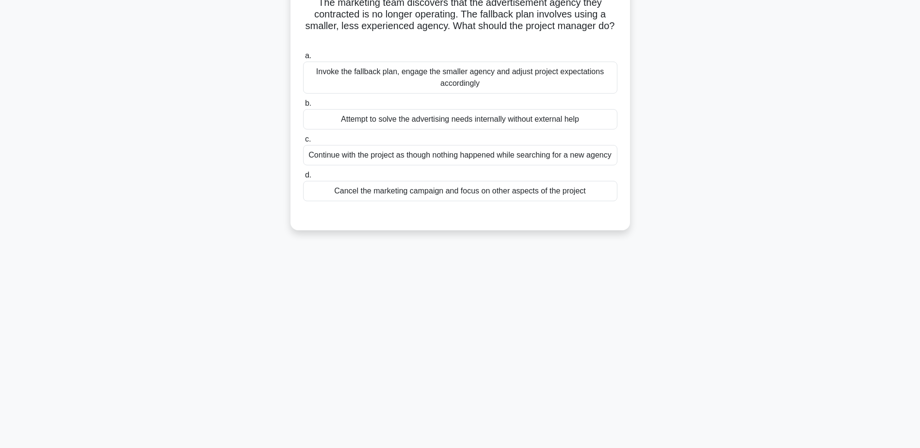
scroll to position [0, 0]
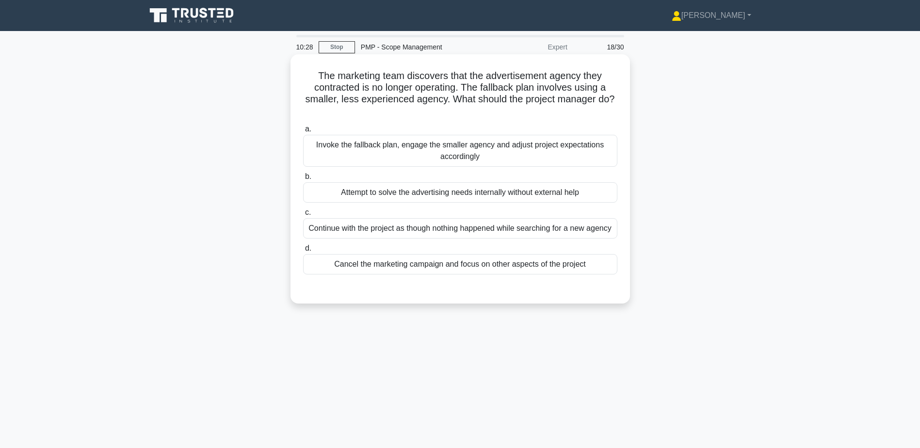
click at [366, 158] on div "Invoke the fallback plan, engage the smaller agency and adjust project expectat…" at bounding box center [460, 151] width 314 height 32
click at [303, 132] on input "a. Invoke the fallback plan, engage the smaller agency and adjust project expec…" at bounding box center [303, 129] width 0 height 6
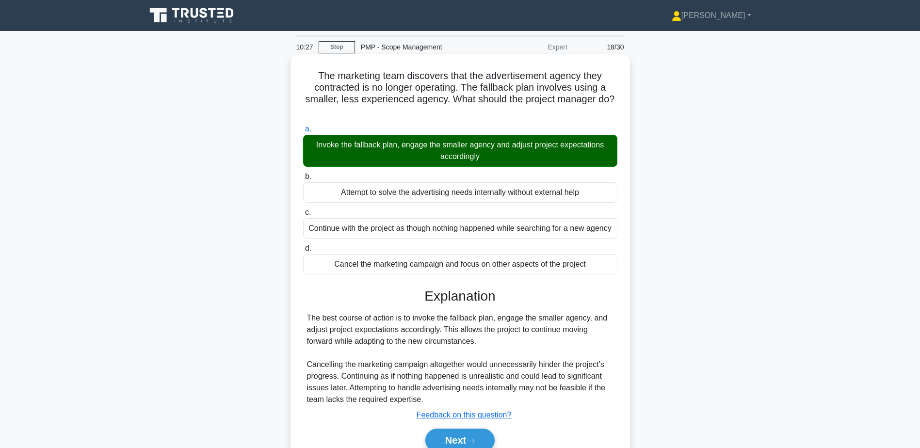
scroll to position [76, 0]
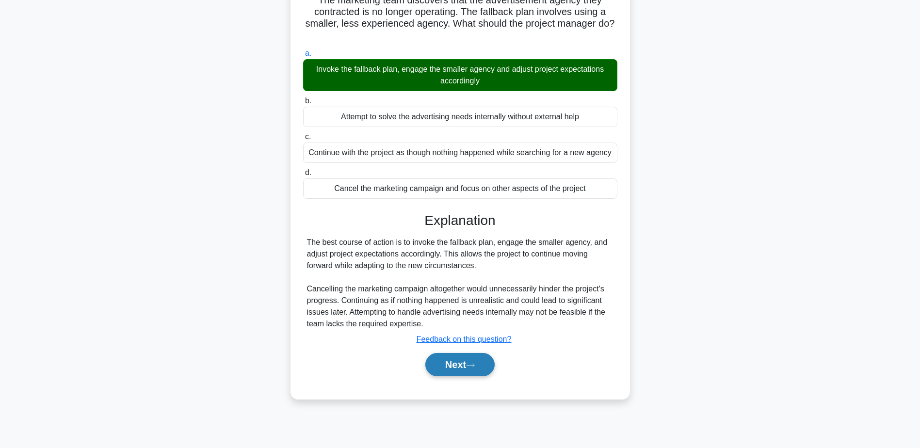
click at [456, 372] on button "Next" at bounding box center [459, 364] width 69 height 23
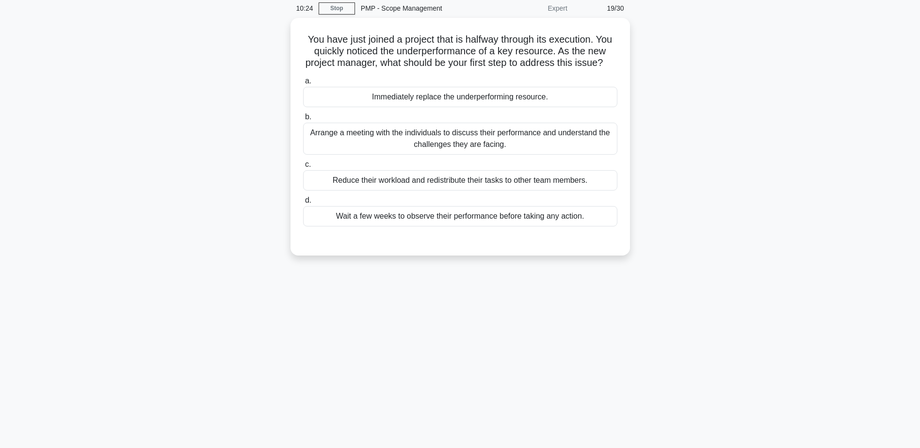
scroll to position [0, 0]
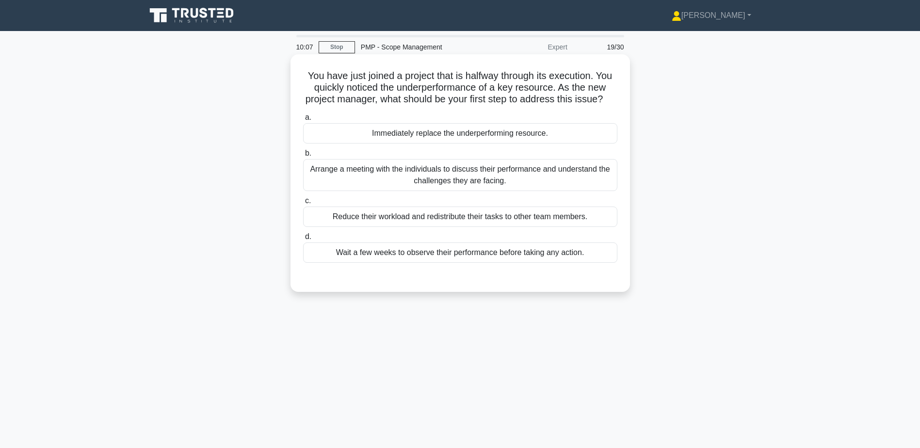
click at [550, 188] on div "Arrange a meeting with the individuals to discuss their performance and underst…" at bounding box center [460, 175] width 314 height 32
click at [303, 157] on input "b. Arrange a meeting with the individuals to discuss their performance and unde…" at bounding box center [303, 153] width 0 height 6
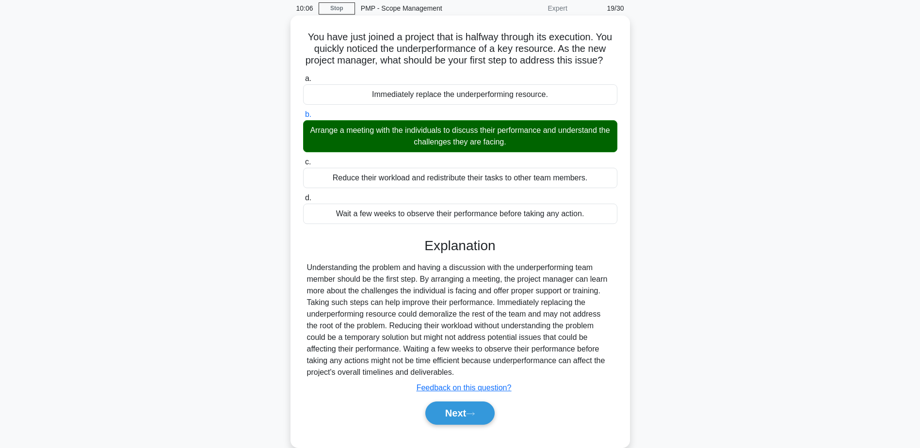
scroll to position [76, 0]
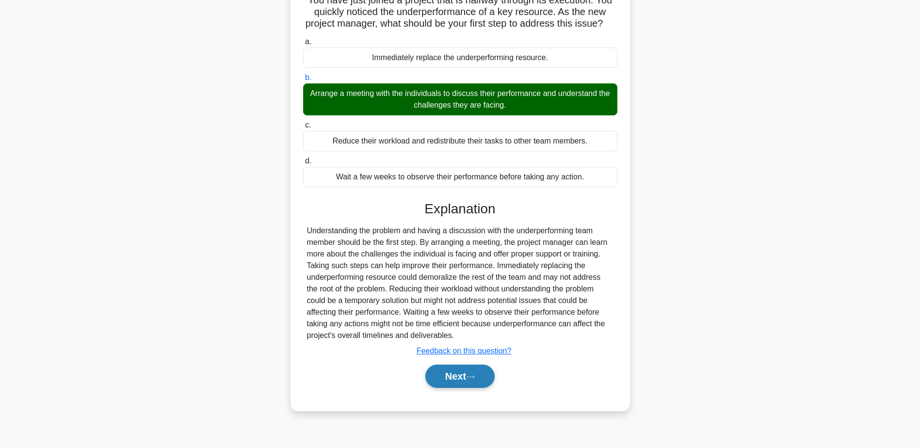
click at [472, 382] on button "Next" at bounding box center [459, 376] width 69 height 23
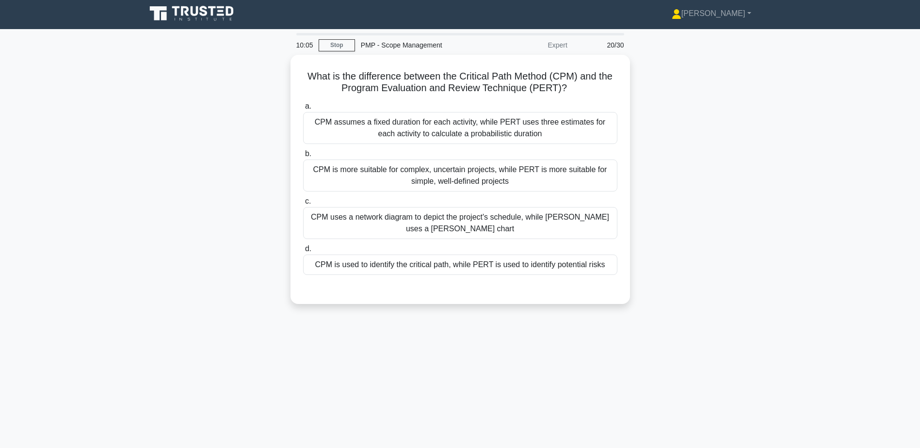
scroll to position [0, 0]
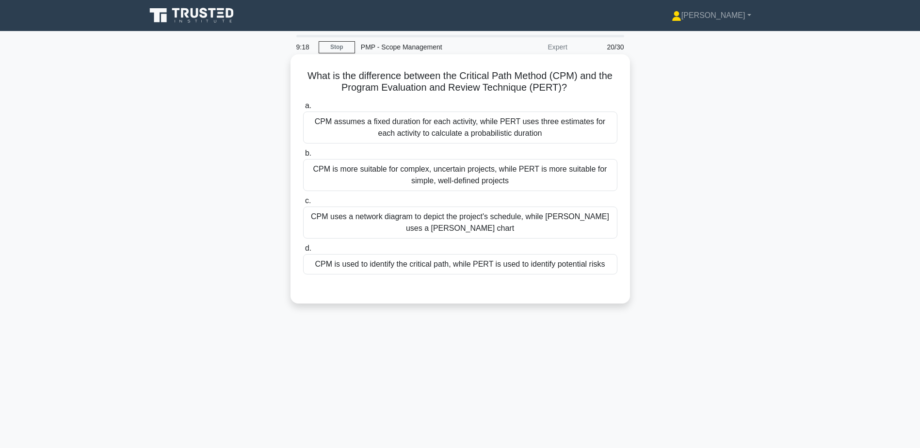
click at [455, 273] on div "CPM is used to identify the critical path, while PERT is used to identify poten…" at bounding box center [460, 264] width 314 height 20
click at [303, 252] on input "d. CPM is used to identify the critical path, while PERT is used to identify po…" at bounding box center [303, 248] width 0 height 6
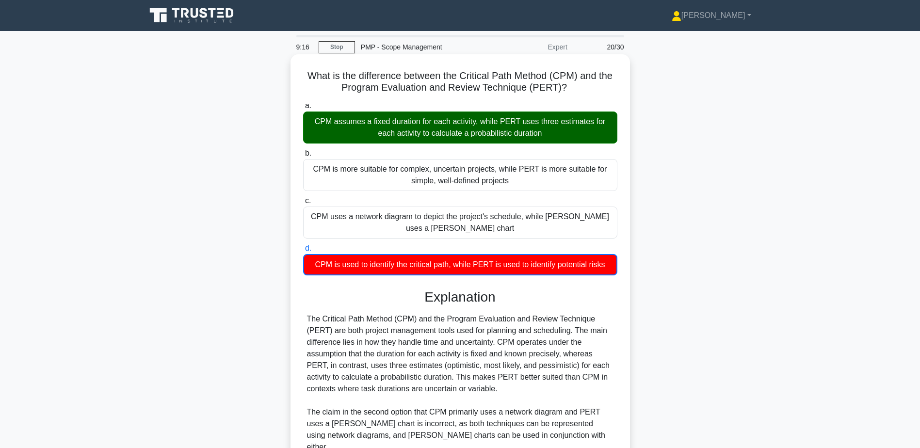
drag, startPoint x: 455, startPoint y: 273, endPoint x: 308, endPoint y: 275, distance: 146.9
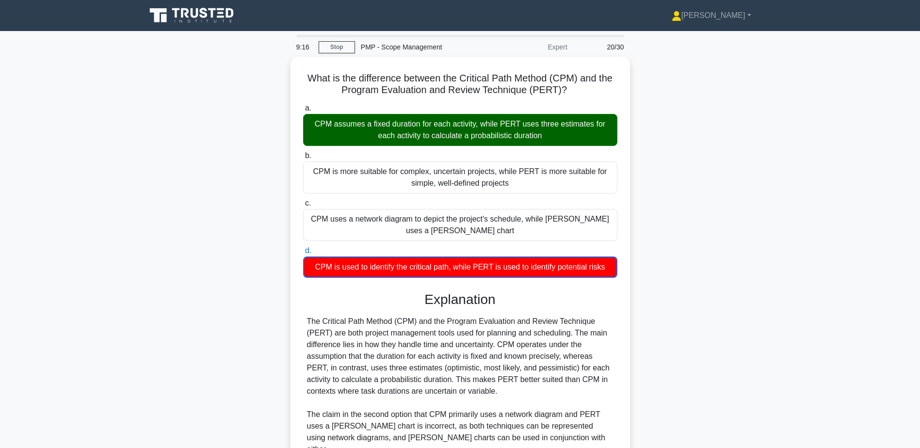
drag, startPoint x: 308, startPoint y: 275, endPoint x: 238, endPoint y: 299, distance: 73.6
click at [238, 299] on div "What is the difference between the Critical Path Method (CPM) and the Program E…" at bounding box center [460, 349] width 640 height 584
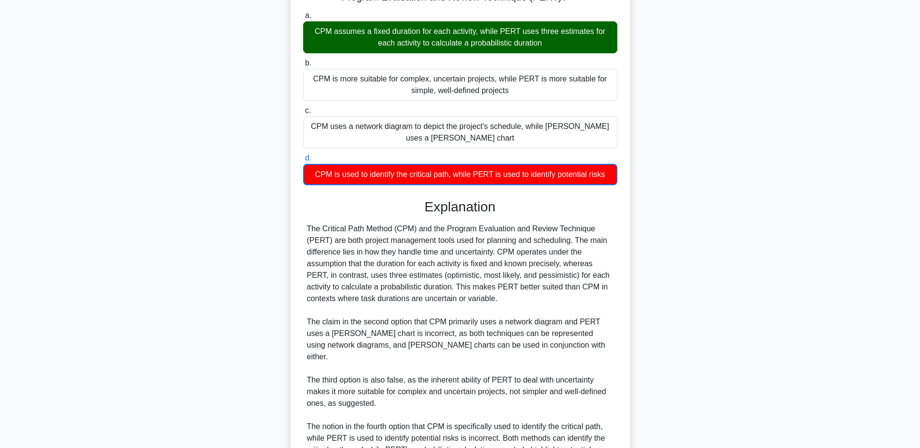
scroll to position [186, 0]
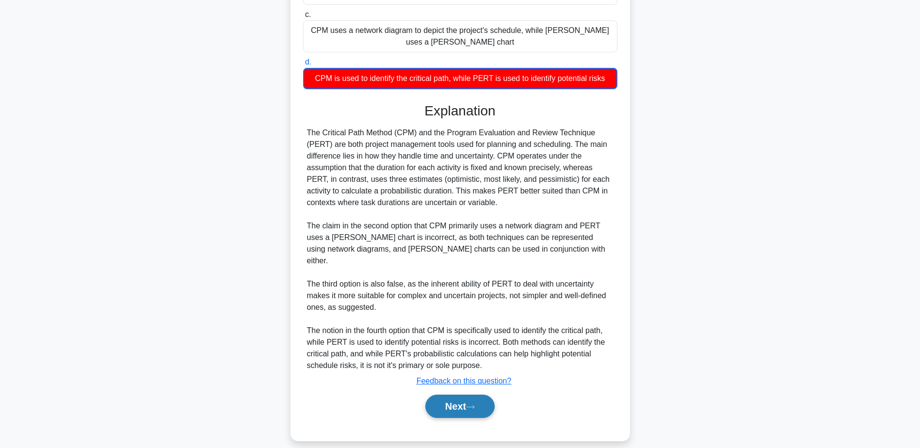
click at [491, 397] on button "Next" at bounding box center [459, 406] width 69 height 23
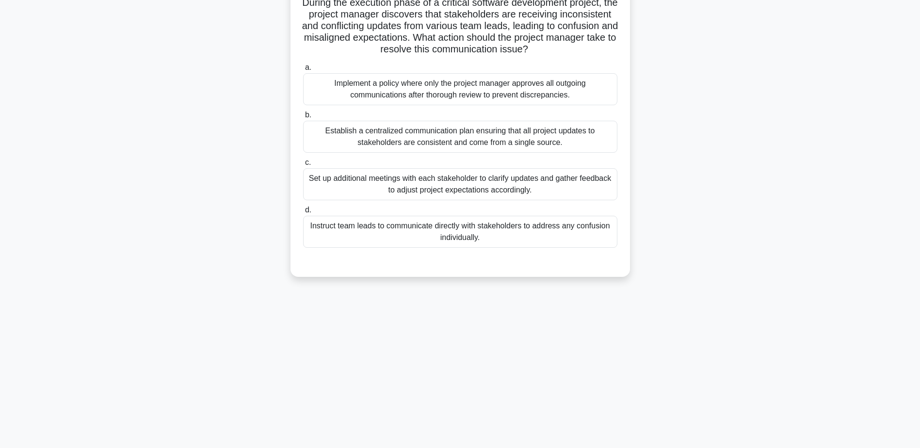
scroll to position [0, 0]
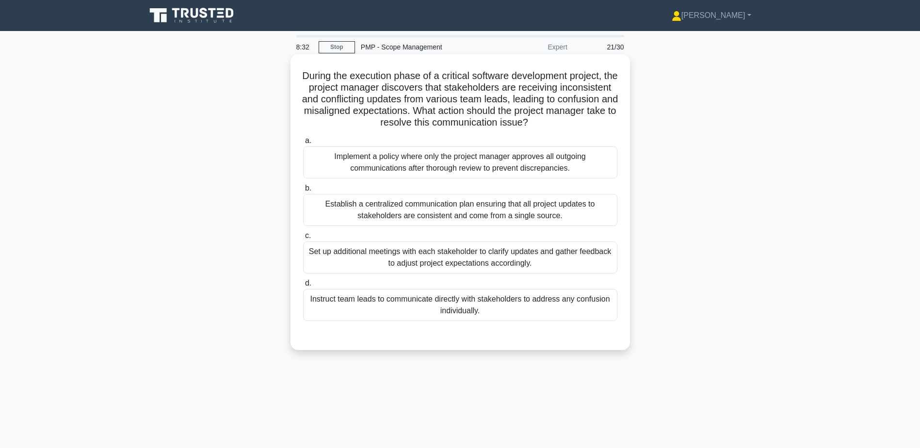
click at [419, 218] on div "Establish a centralized communication plan ensuring that all project updates to…" at bounding box center [460, 210] width 314 height 32
click at [303, 192] on input "b. Establish a centralized communication plan ensuring that all project updates…" at bounding box center [303, 188] width 0 height 6
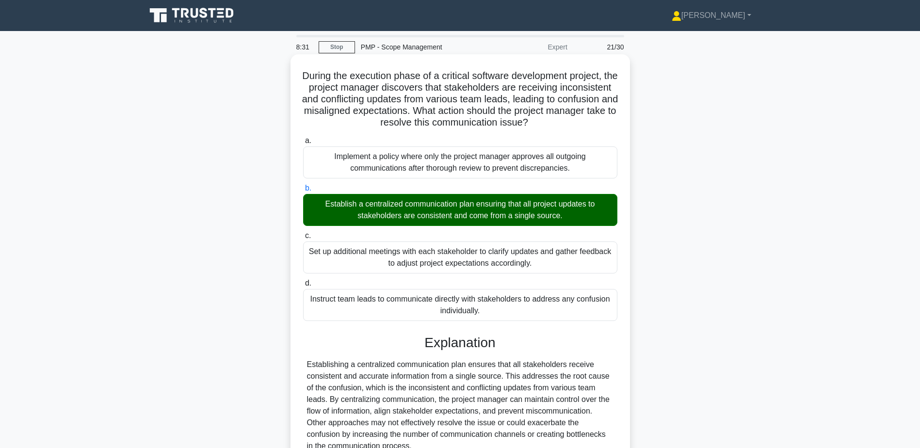
scroll to position [92, 0]
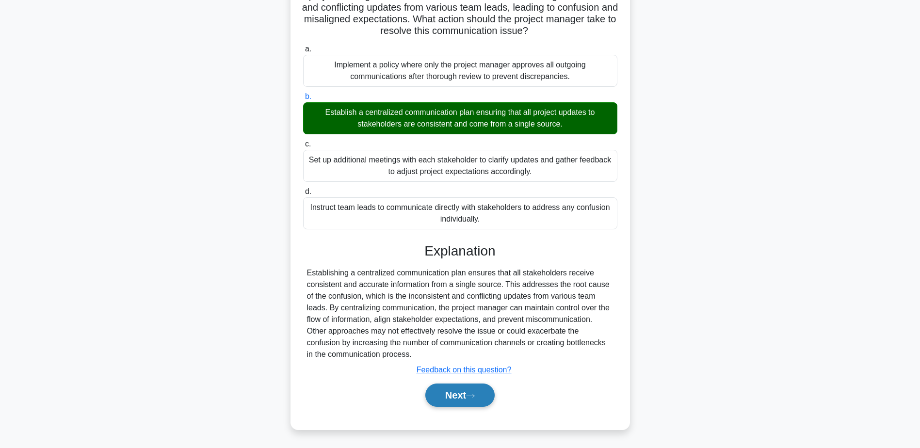
click at [479, 401] on button "Next" at bounding box center [459, 395] width 69 height 23
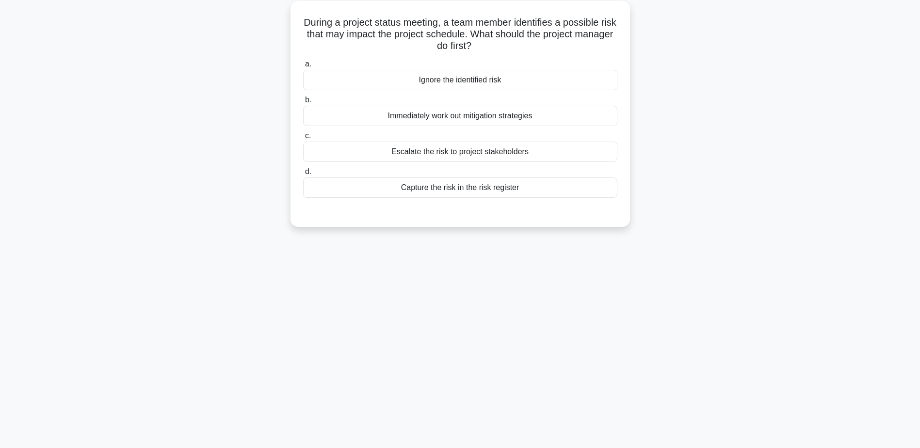
scroll to position [0, 0]
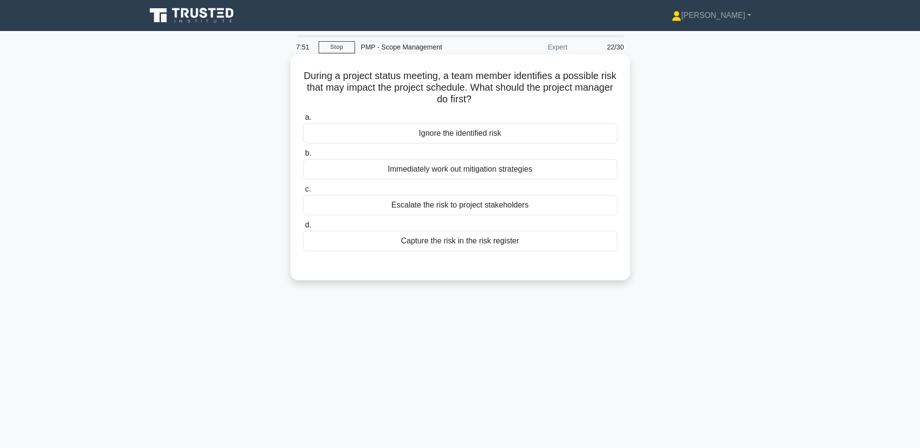
click at [498, 245] on div "Capture the risk in the risk register" at bounding box center [460, 241] width 314 height 20
click at [303, 228] on input "d. Capture the risk in the risk register" at bounding box center [303, 225] width 0 height 6
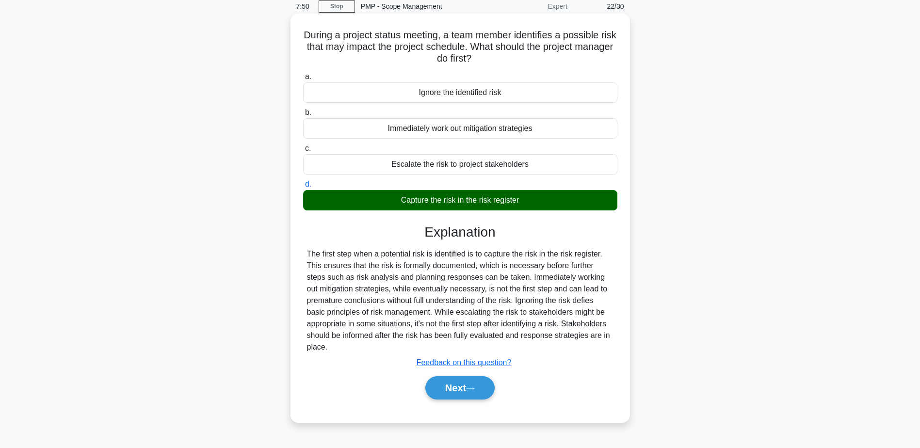
scroll to position [76, 0]
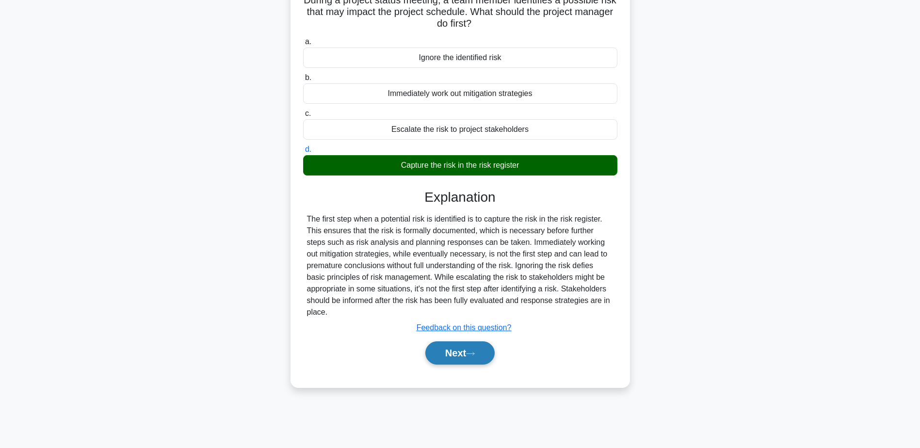
click at [465, 356] on button "Next" at bounding box center [459, 352] width 69 height 23
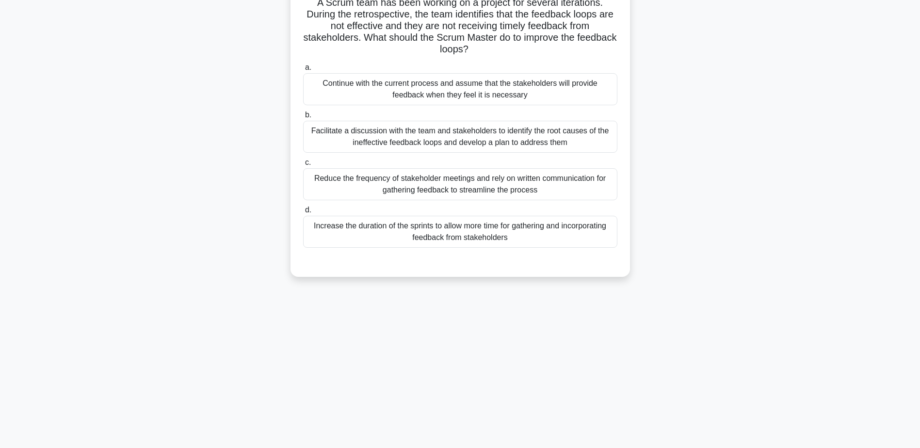
scroll to position [0, 0]
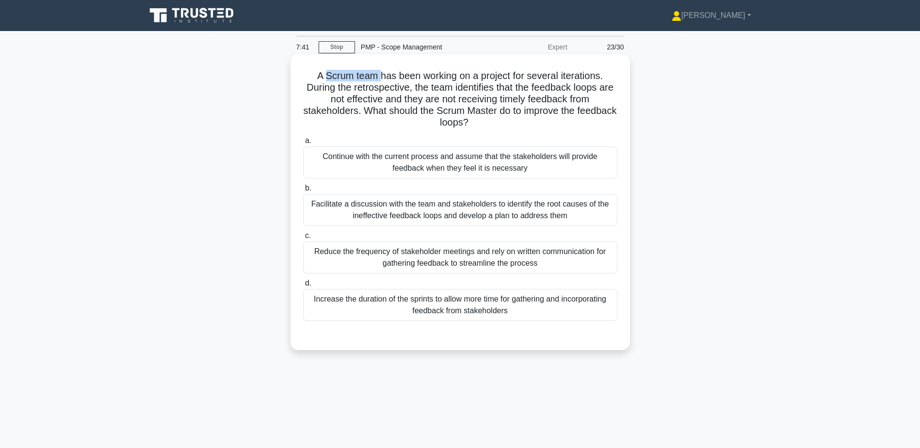
drag, startPoint x: 323, startPoint y: 77, endPoint x: 379, endPoint y: 75, distance: 55.3
click at [379, 75] on h5 "A Scrum team has been working on a project for several iterations. During the r…" at bounding box center [460, 99] width 316 height 59
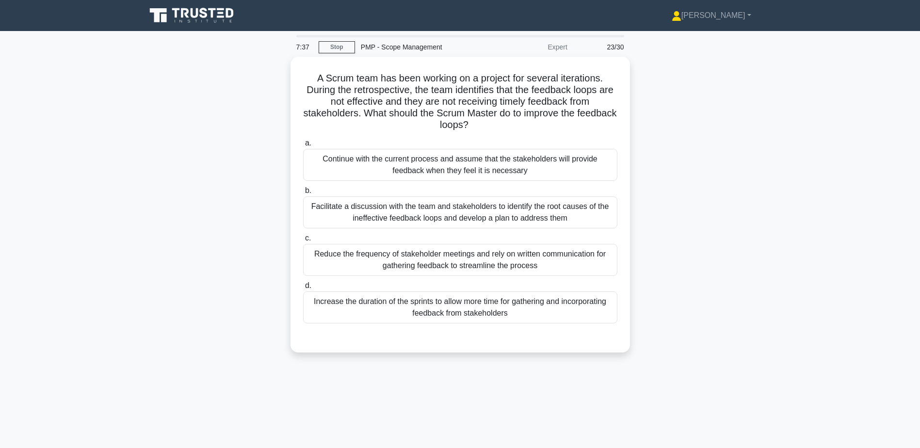
click at [191, 198] on div "A Scrum team has been working on a project for several iterations. During the r…" at bounding box center [460, 210] width 640 height 307
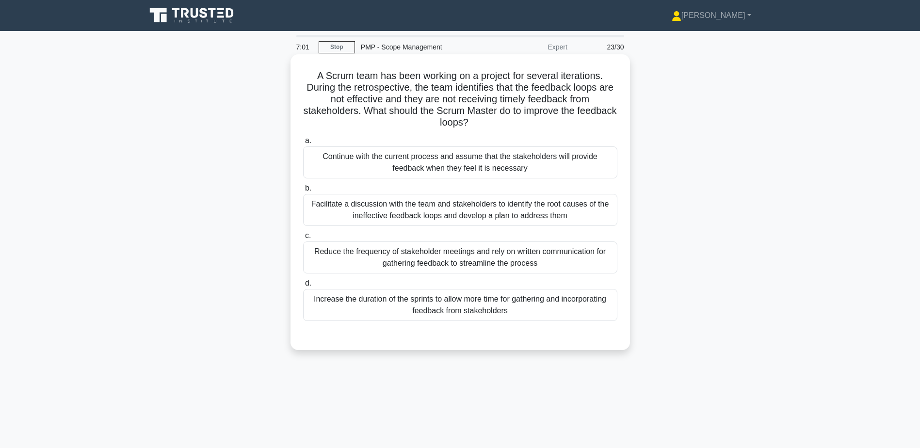
click at [417, 216] on div "Facilitate a discussion with the team and stakeholders to identify the root cau…" at bounding box center [460, 210] width 314 height 32
click at [303, 192] on input "b. Facilitate a discussion with the team and stakeholders to identify the root …" at bounding box center [303, 188] width 0 height 6
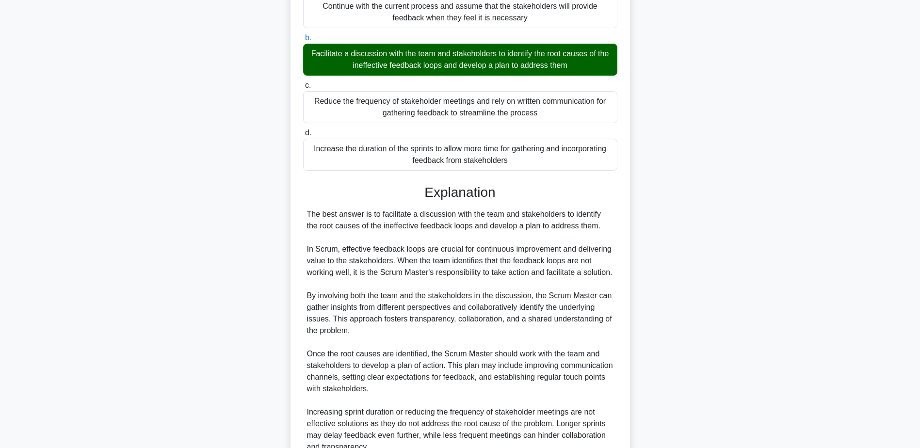
scroll to position [291, 0]
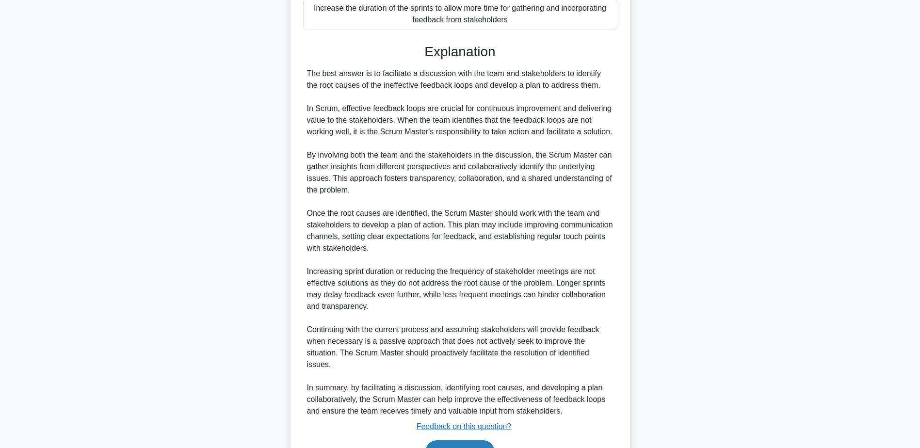
click at [458, 443] on button "Next" at bounding box center [459, 451] width 69 height 23
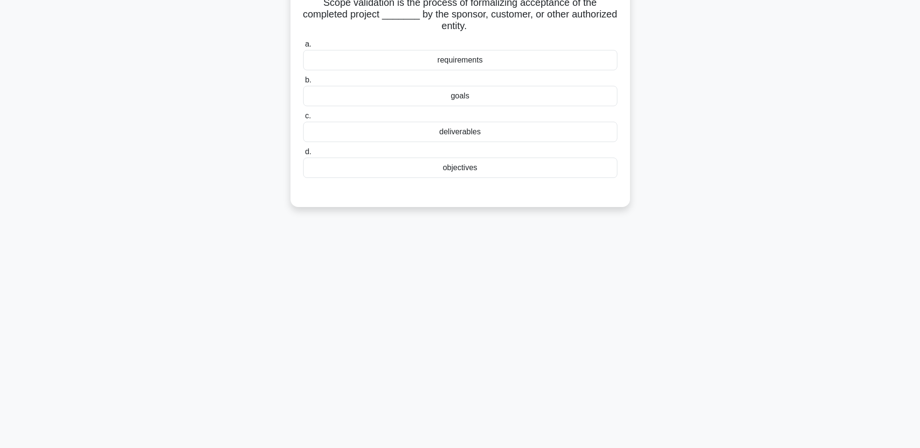
scroll to position [0, 0]
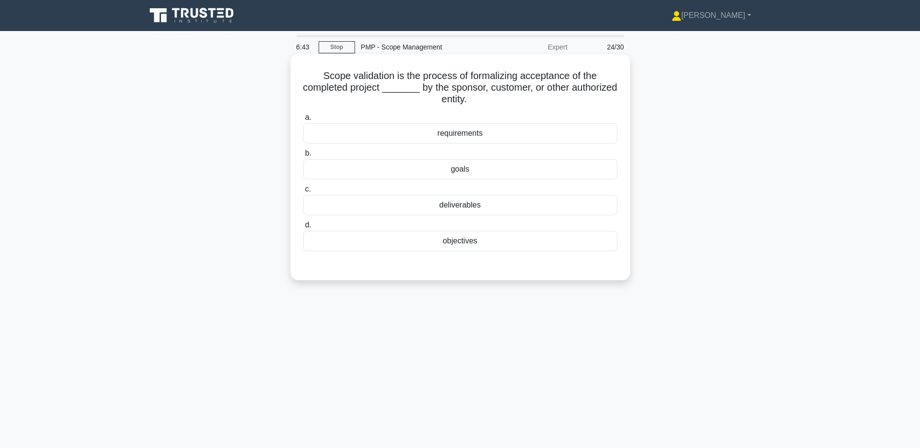
click at [479, 211] on div "deliverables" at bounding box center [460, 205] width 314 height 20
click at [303, 193] on input "c. deliverables" at bounding box center [303, 189] width 0 height 6
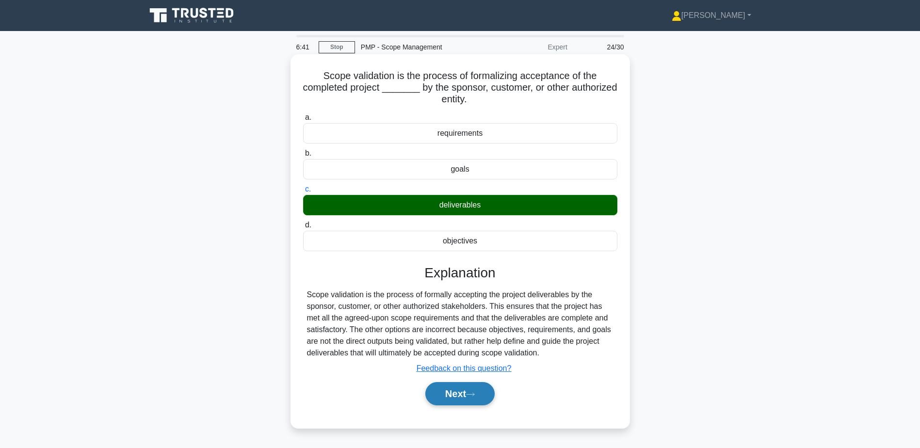
click at [445, 395] on button "Next" at bounding box center [459, 393] width 69 height 23
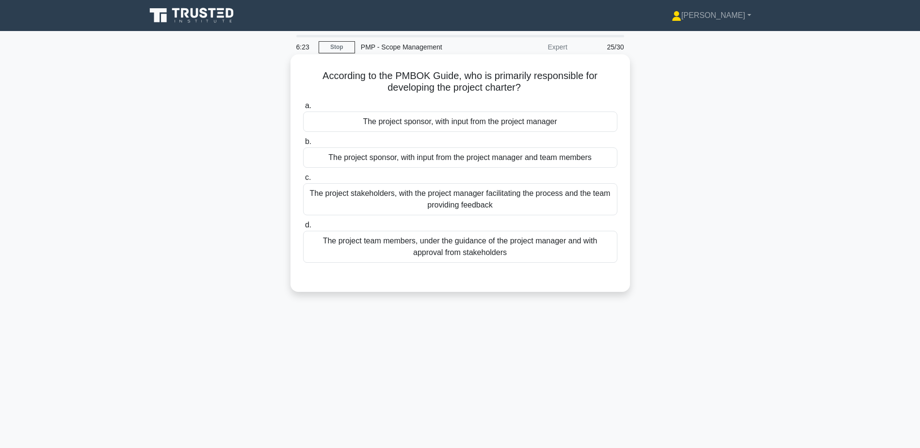
click at [440, 120] on div "The project sponsor, with input from the project manager" at bounding box center [460, 122] width 314 height 20
click at [303, 109] on input "a. The project sponsor, with input from the project manager" at bounding box center [303, 106] width 0 height 6
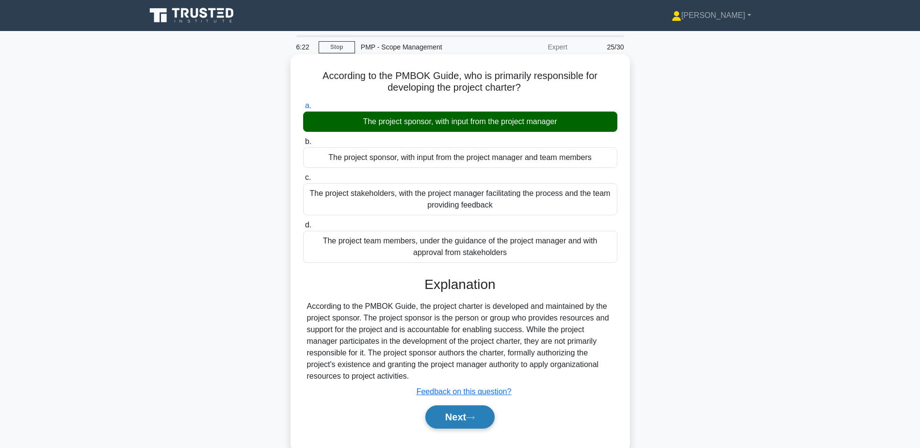
click at [472, 419] on icon at bounding box center [470, 417] width 9 height 5
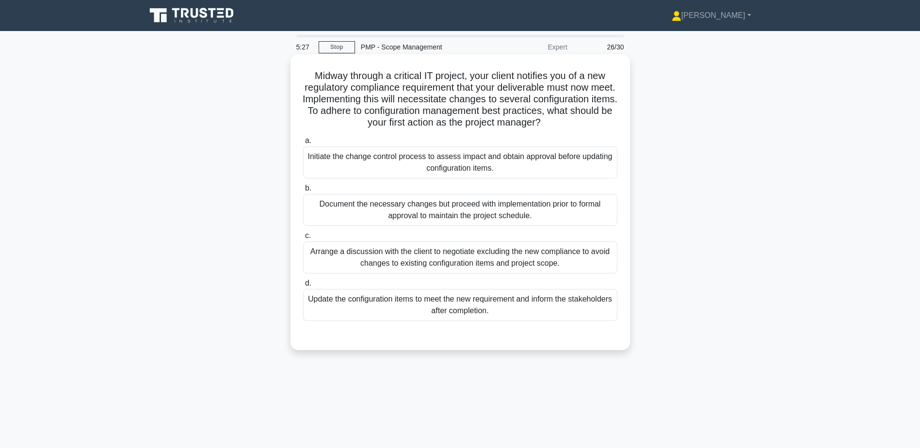
click at [401, 166] on div "Initiate the change control process to assess impact and obtain approval before…" at bounding box center [460, 162] width 314 height 32
click at [303, 144] on input "a. Initiate the change control process to assess impact and obtain approval bef…" at bounding box center [303, 141] width 0 height 6
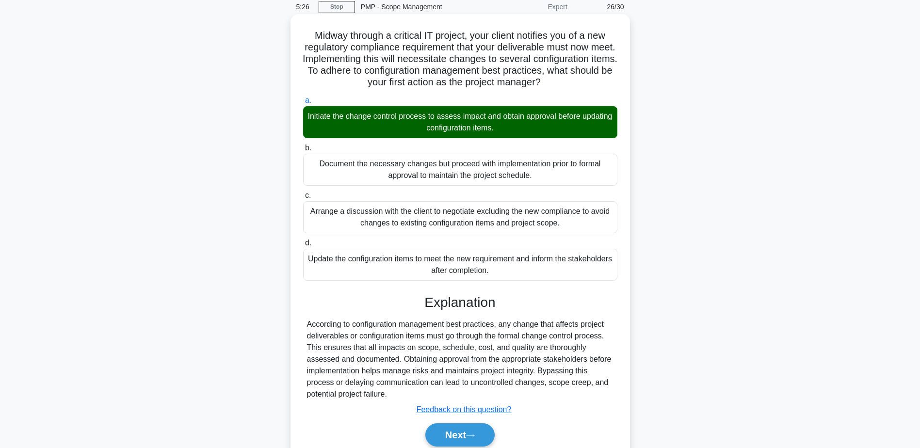
scroll to position [80, 0]
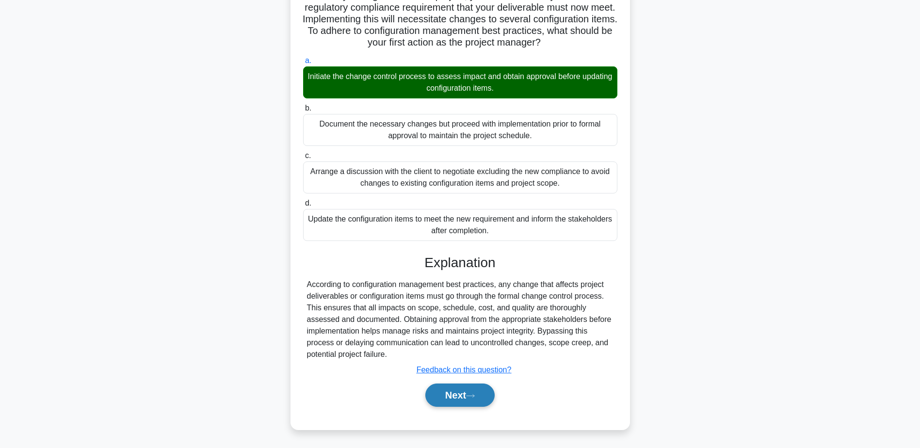
click at [442, 396] on button "Next" at bounding box center [459, 395] width 69 height 23
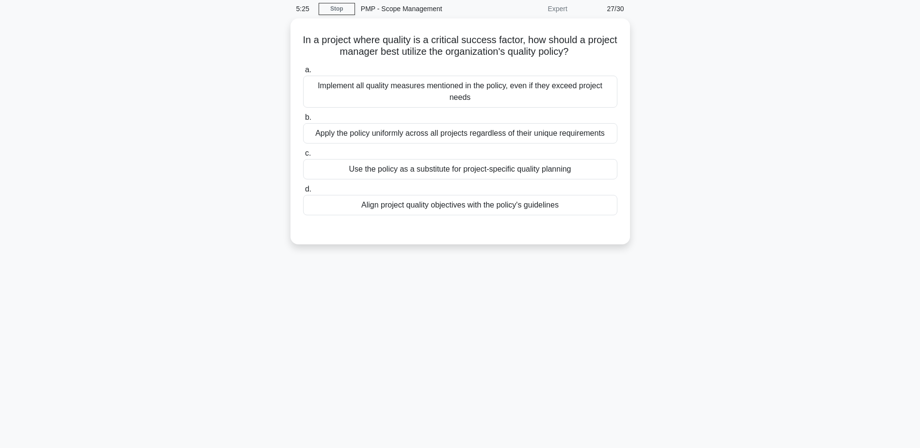
scroll to position [0, 0]
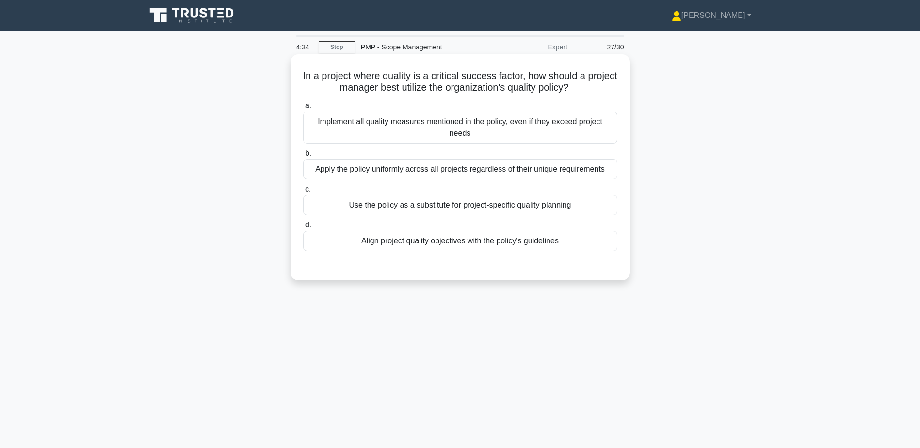
click at [472, 247] on div "Align project quality objectives with the policy's guidelines" at bounding box center [460, 241] width 314 height 20
click at [303, 228] on input "d. Align project quality objectives with the policy's guidelines" at bounding box center [303, 225] width 0 height 6
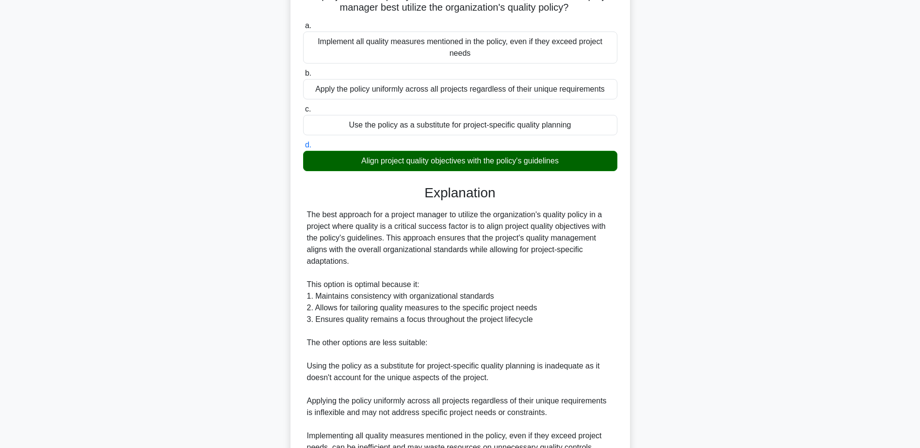
scroll to position [174, 0]
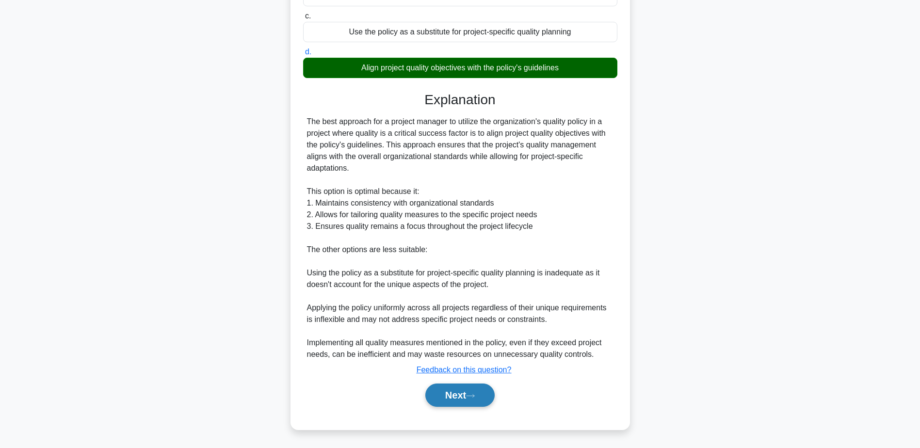
click at [464, 390] on button "Next" at bounding box center [459, 395] width 69 height 23
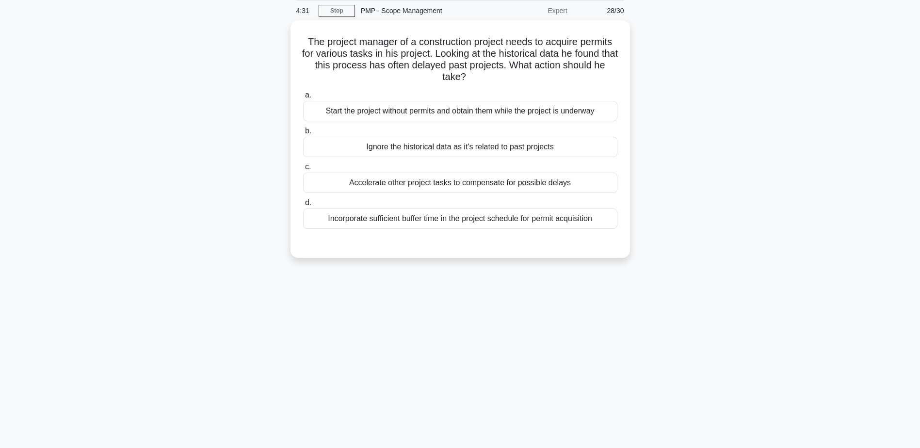
scroll to position [0, 0]
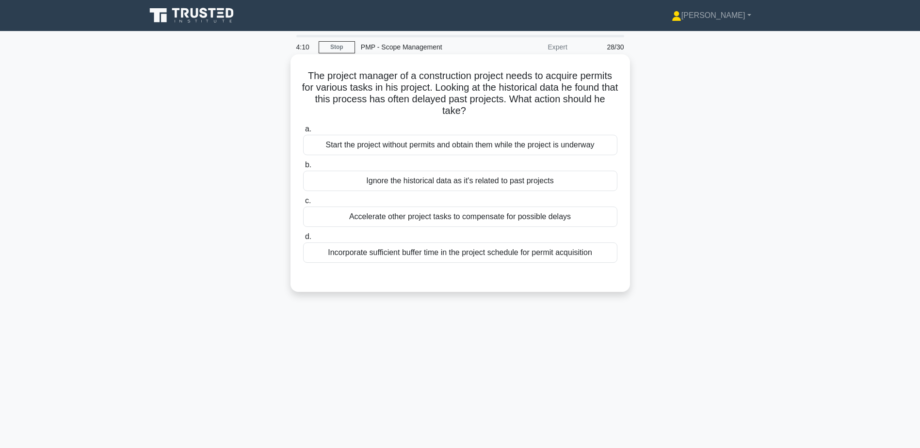
click at [385, 250] on div "Incorporate sufficient buffer time in the project schedule for permit acquisiti…" at bounding box center [460, 252] width 314 height 20
click at [303, 240] on input "d. Incorporate sufficient buffer time in the project schedule for permit acquis…" at bounding box center [303, 237] width 0 height 6
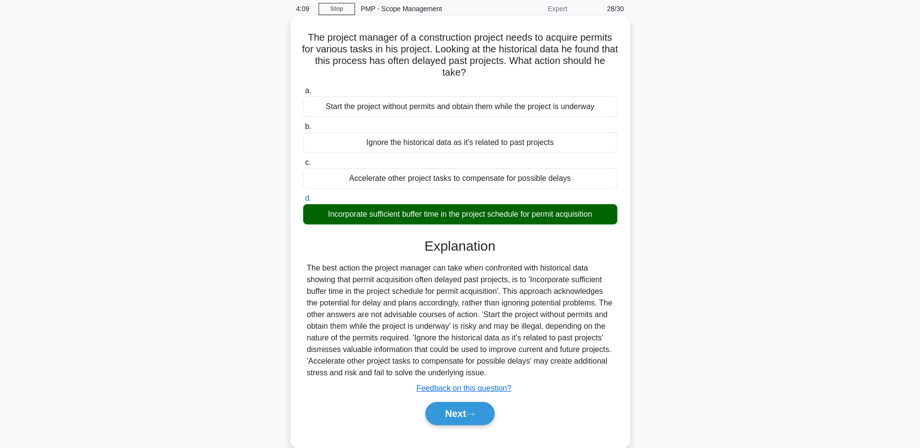
scroll to position [76, 0]
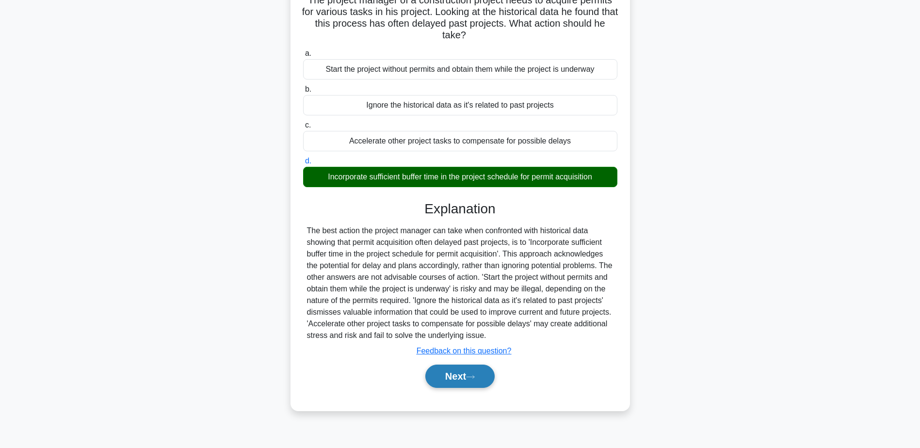
click at [459, 369] on button "Next" at bounding box center [459, 376] width 69 height 23
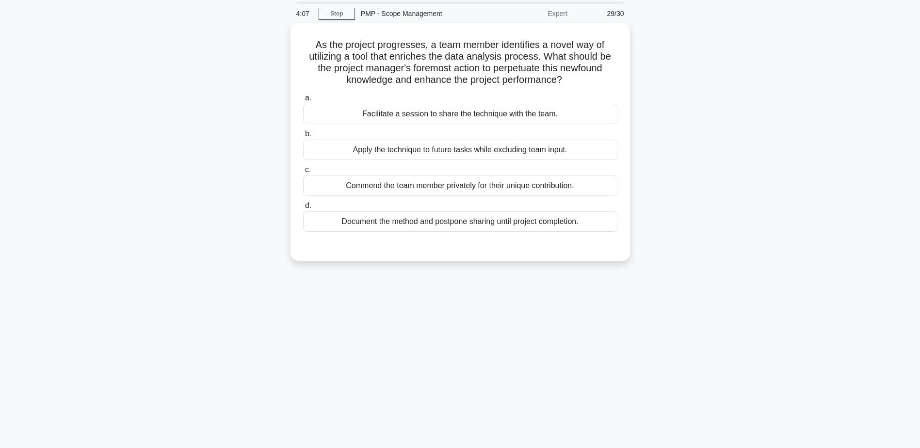
scroll to position [0, 0]
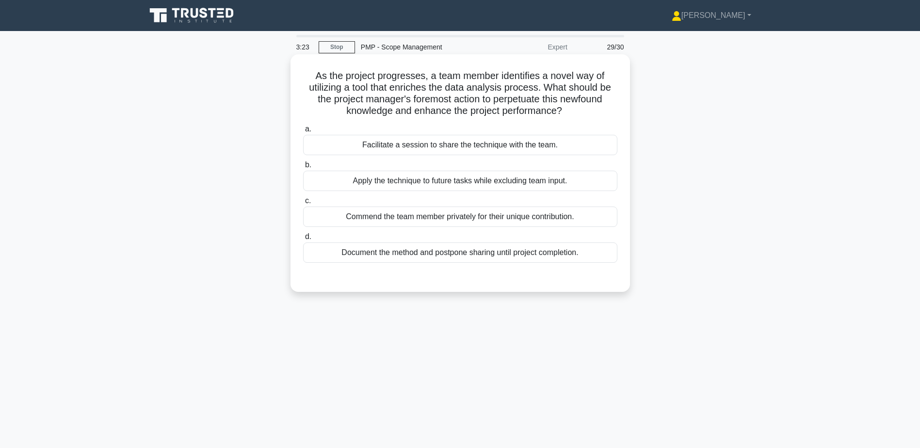
click at [437, 144] on div "Facilitate a session to share the technique with the team." at bounding box center [460, 145] width 314 height 20
click at [303, 132] on input "a. Facilitate a session to share the technique with the team." at bounding box center [303, 129] width 0 height 6
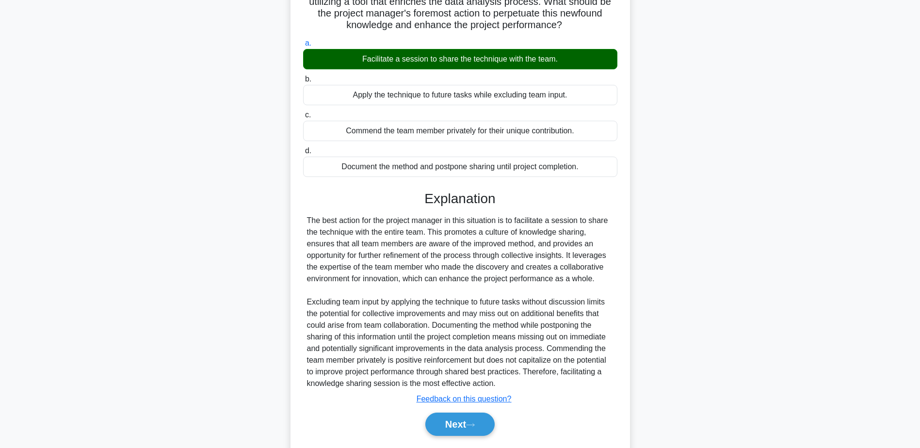
scroll to position [115, 0]
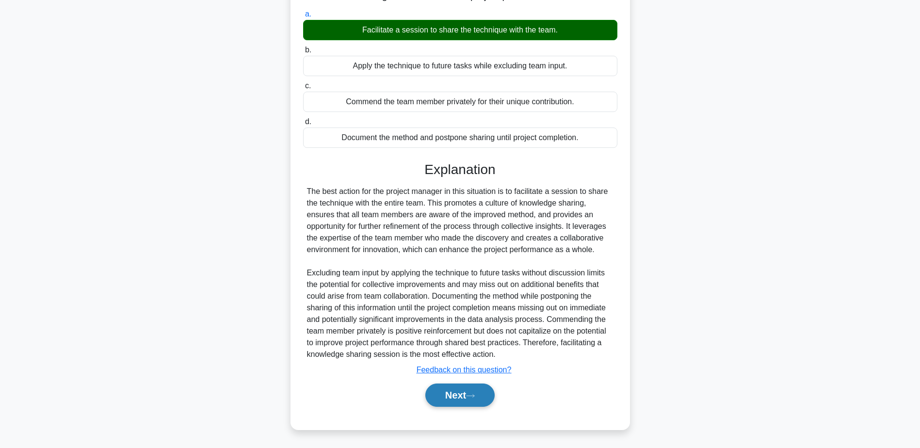
click at [456, 399] on button "Next" at bounding box center [459, 395] width 69 height 23
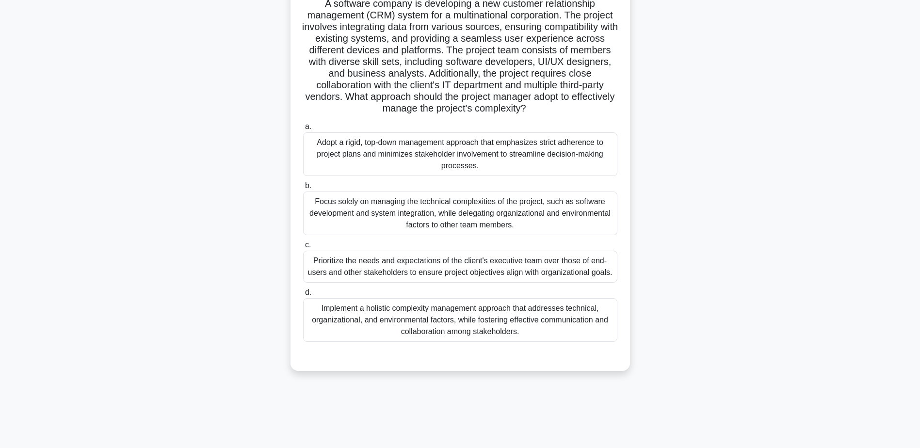
scroll to position [76, 0]
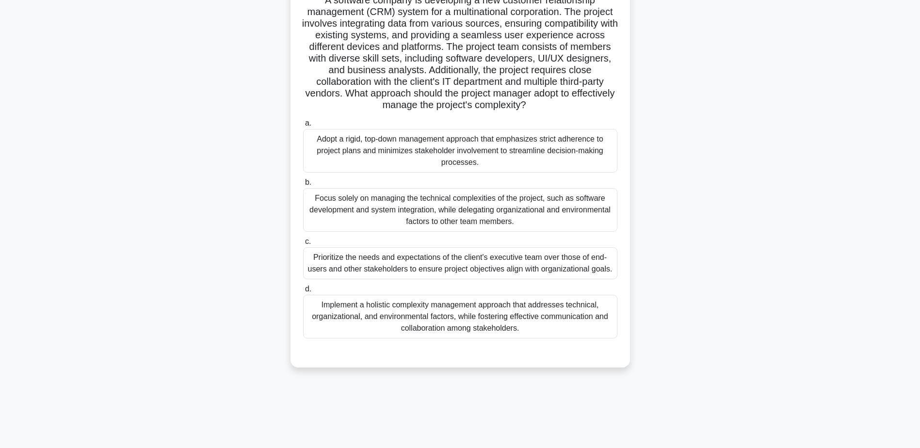
click at [406, 320] on div "Implement a holistic complexity management approach that addresses technical, o…" at bounding box center [460, 317] width 314 height 44
click at [303, 292] on input "d. Implement a holistic complexity management approach that addresses technical…" at bounding box center [303, 289] width 0 height 6
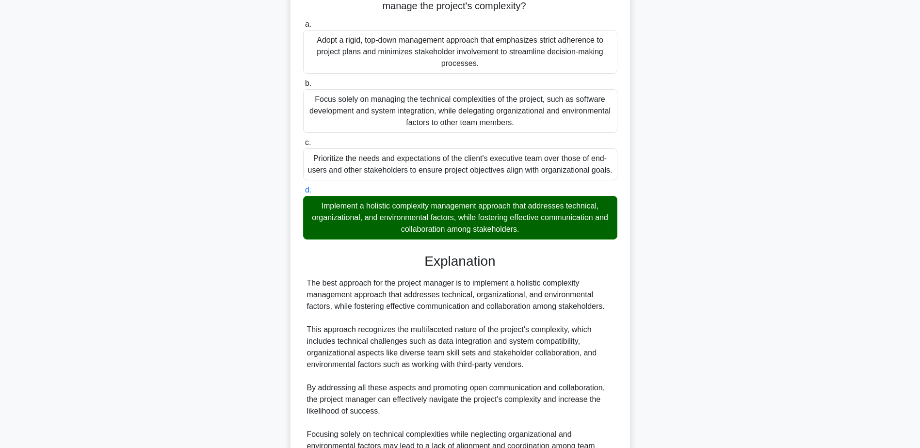
scroll to position [371, 0]
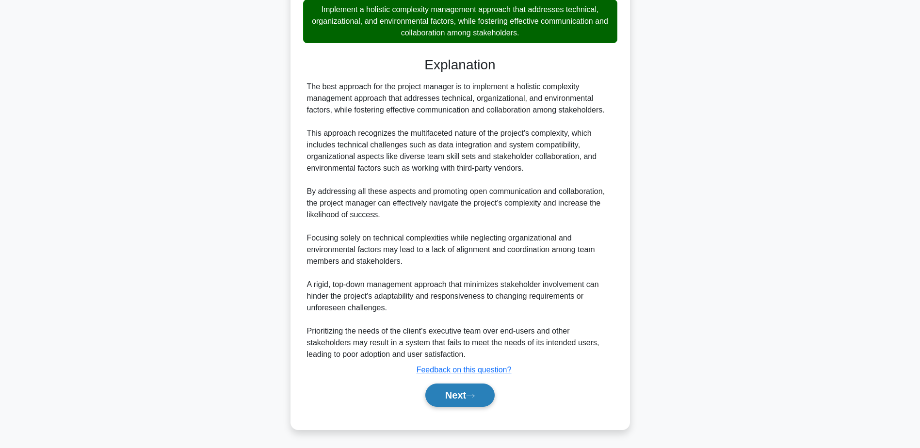
click at [469, 399] on button "Next" at bounding box center [459, 395] width 69 height 23
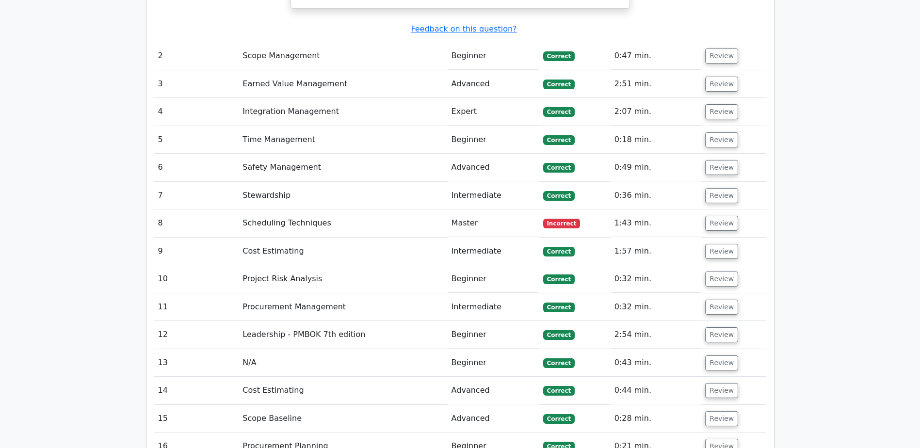
scroll to position [1552, 0]
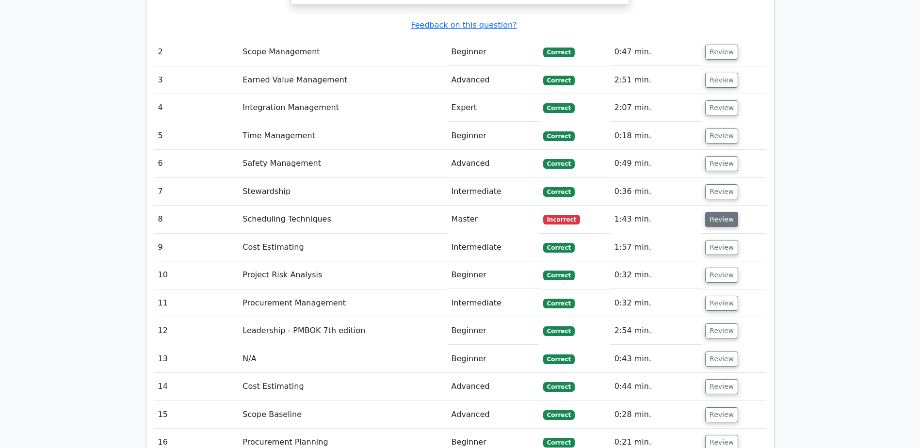
click at [718, 212] on button "Review" at bounding box center [721, 219] width 33 height 15
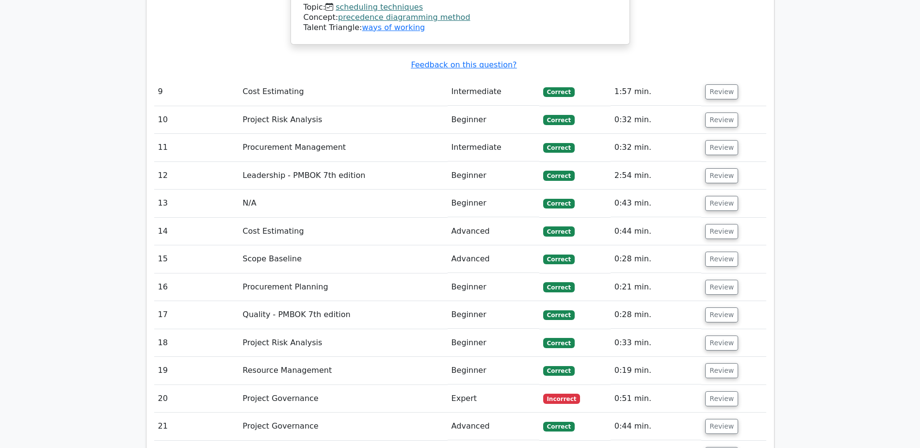
scroll to position [2473, 0]
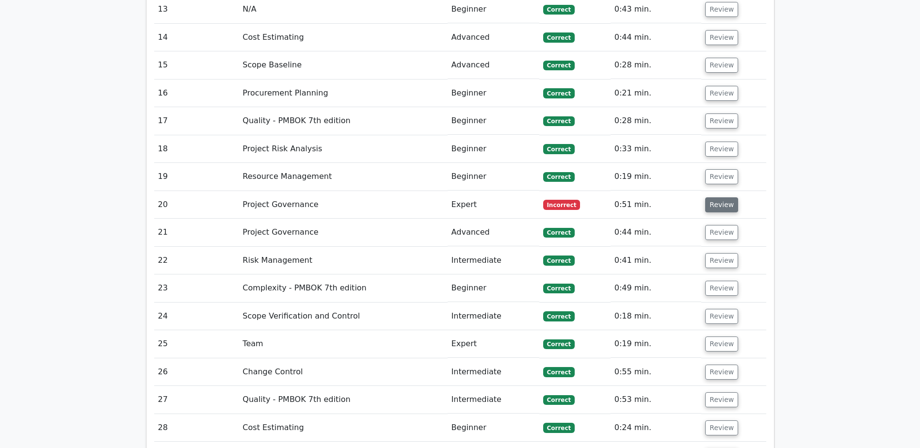
click at [709, 197] on button "Review" at bounding box center [721, 204] width 33 height 15
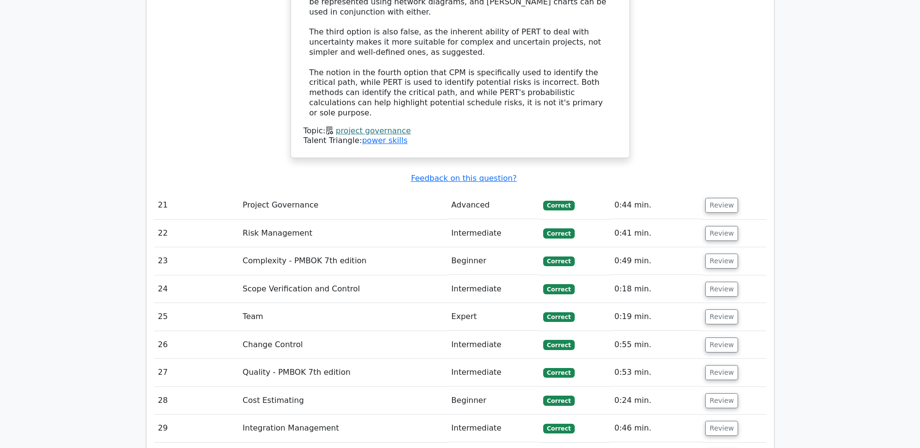
scroll to position [3184, 0]
